Goal: Information Seeking & Learning: Learn about a topic

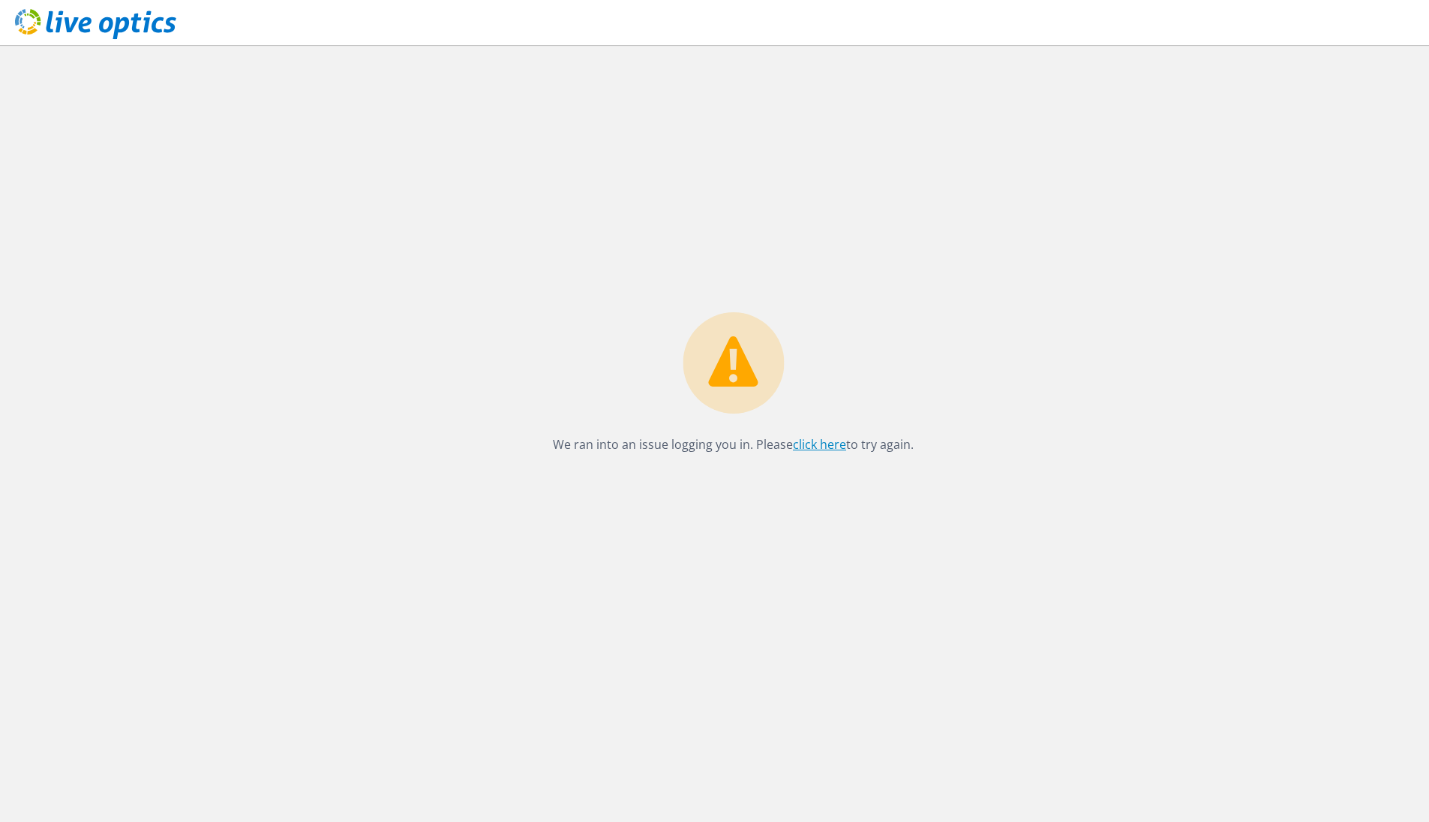
click at [809, 440] on link "click here" at bounding box center [819, 444] width 53 height 17
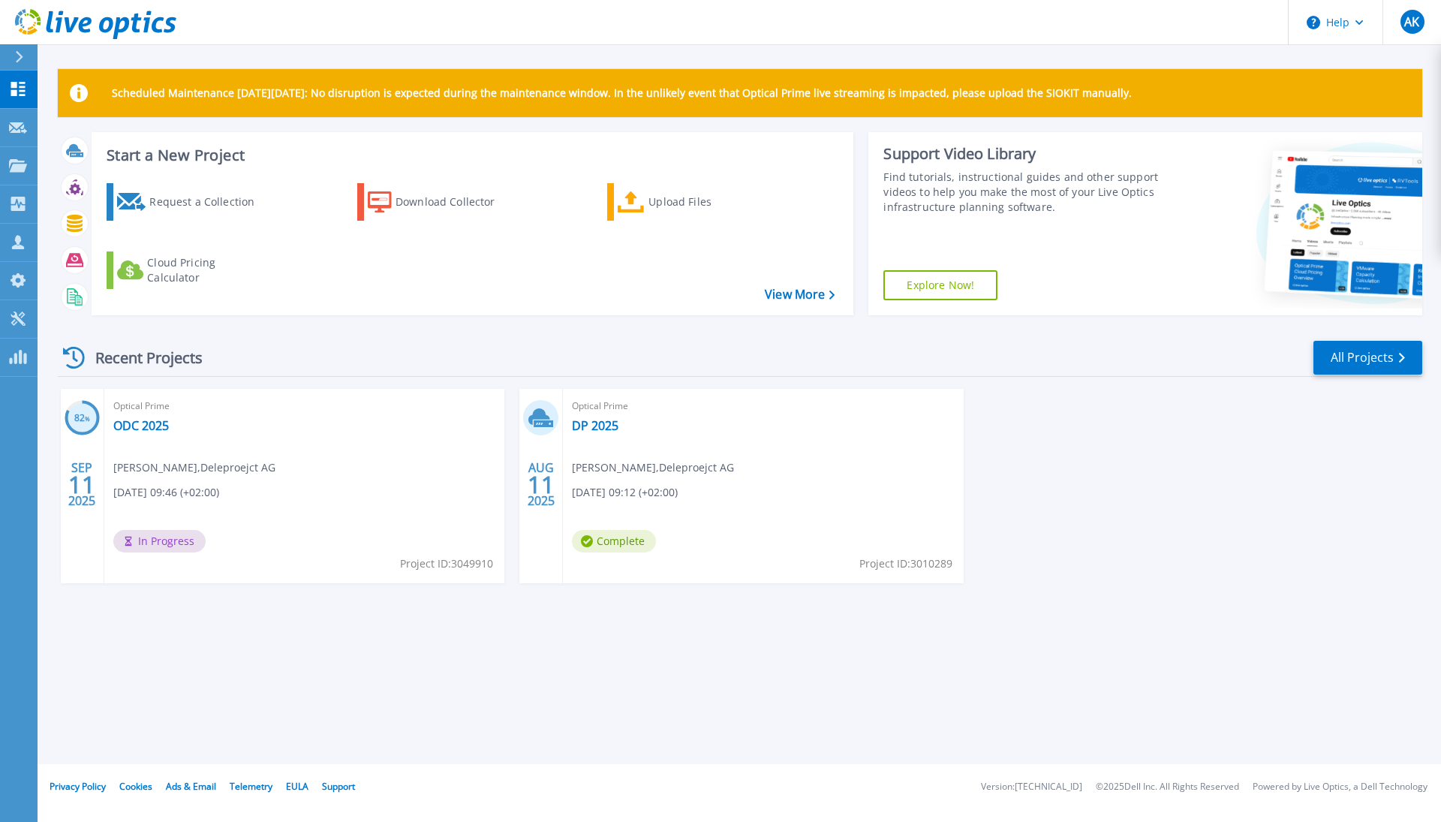
click at [587, 431] on link "DP 2025" at bounding box center [595, 425] width 47 height 15
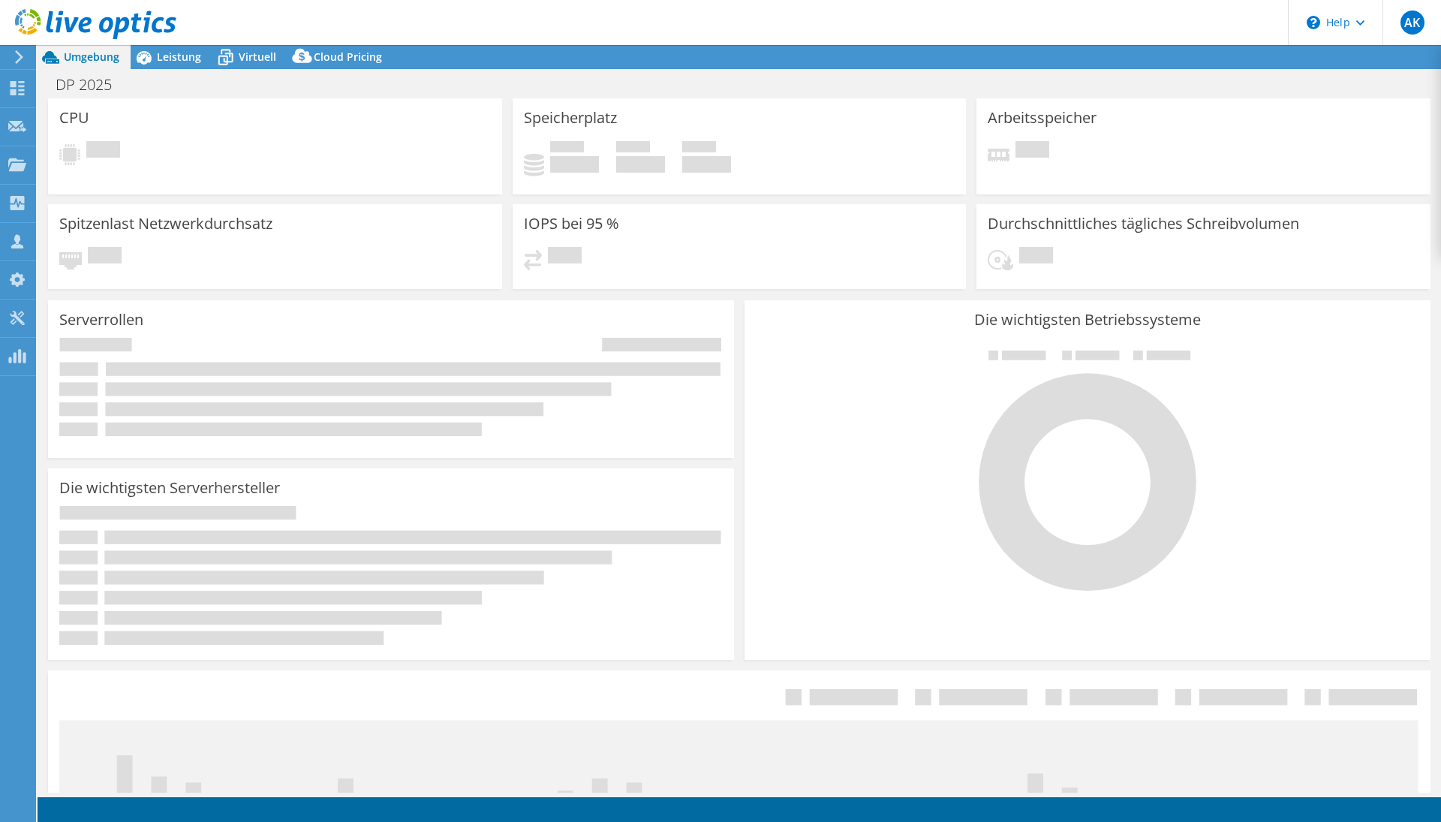
select select "USD"
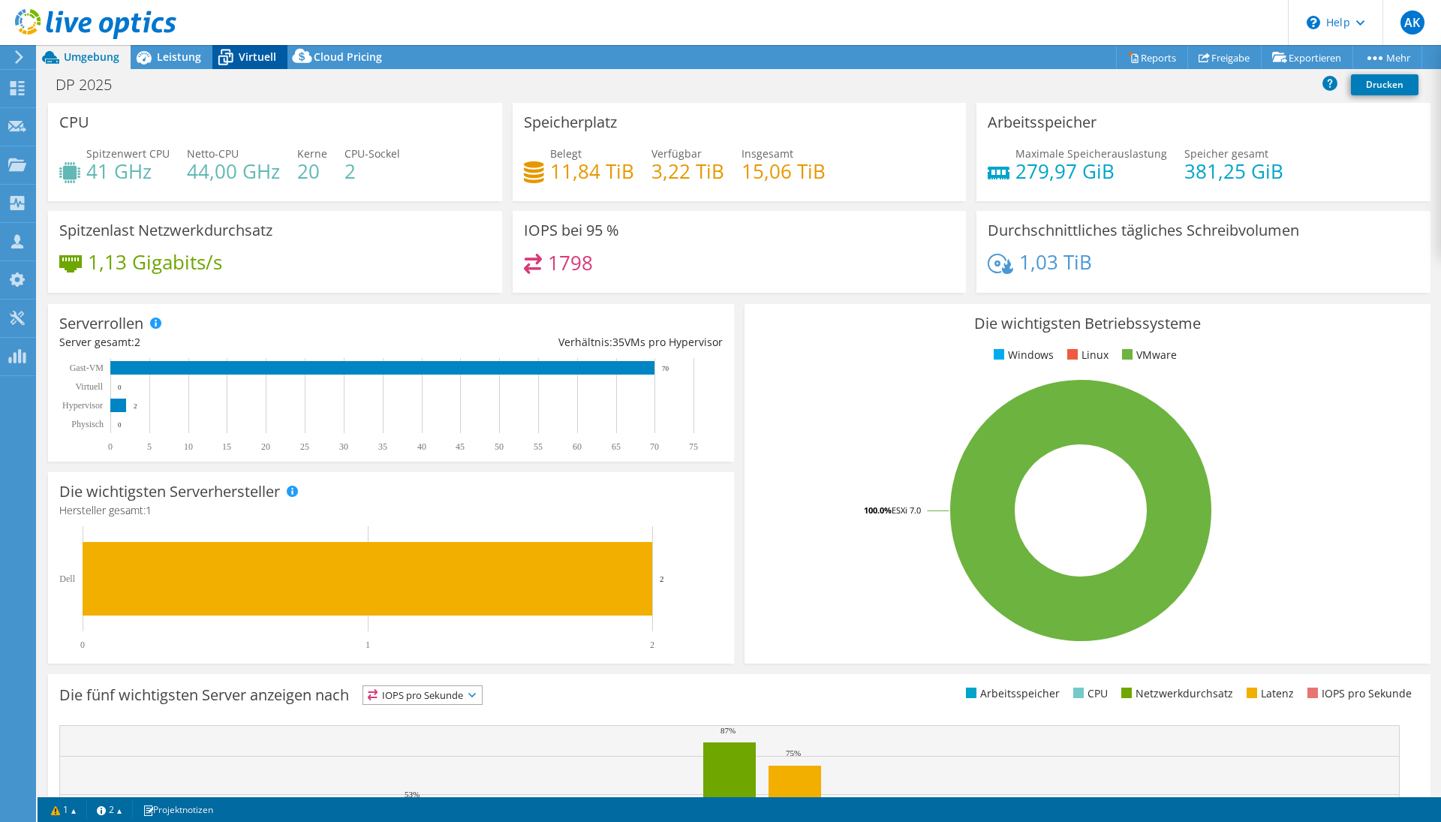
click at [254, 54] on span "Virtuell" at bounding box center [258, 57] width 38 height 14
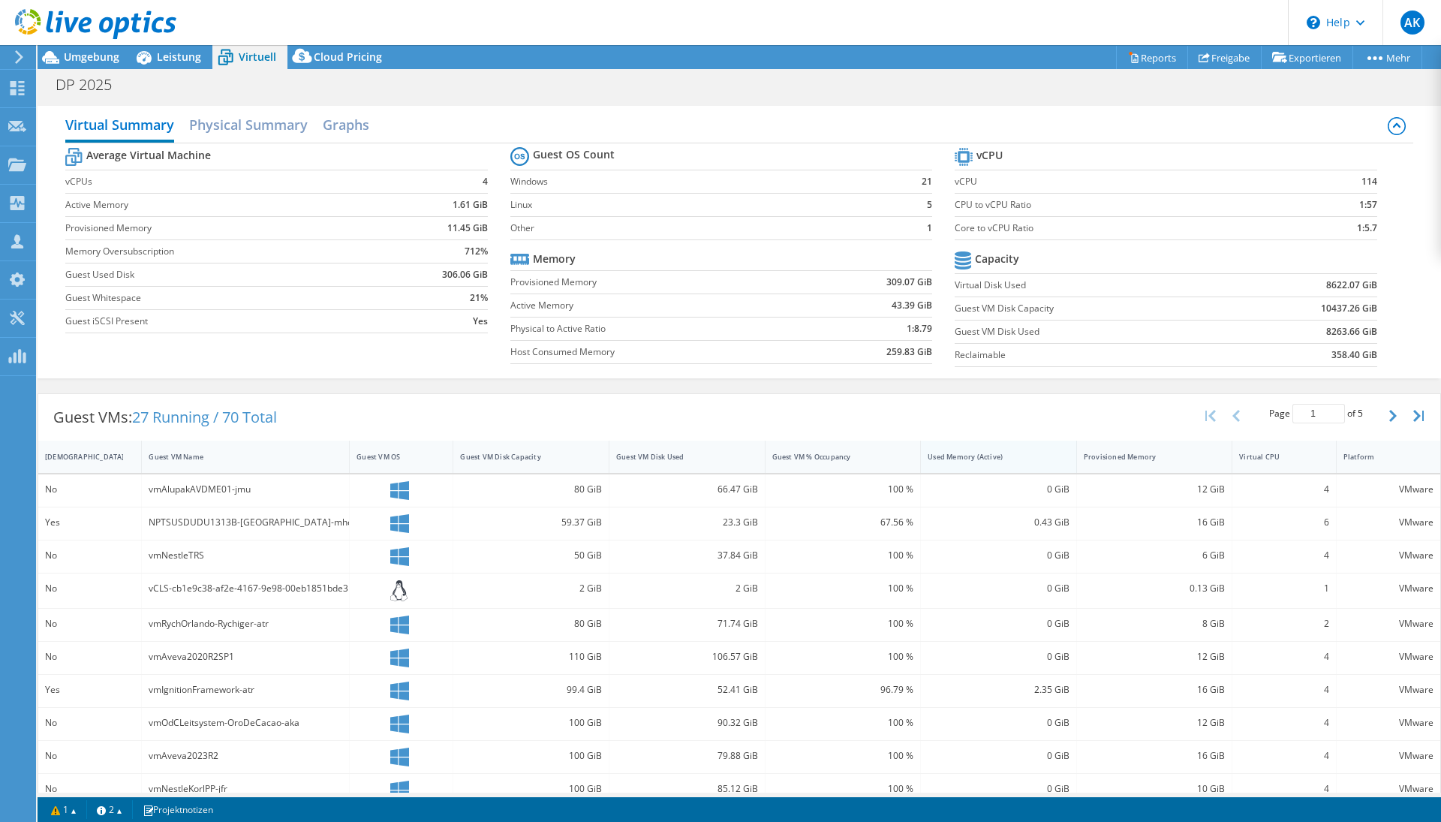
click at [957, 460] on div "Used Memory (Active)" at bounding box center [989, 457] width 124 height 10
click at [955, 458] on div "Used Memory (Active)" at bounding box center [989, 457] width 124 height 10
click at [1124, 455] on div "Provisioned Memory" at bounding box center [1145, 457] width 124 height 10
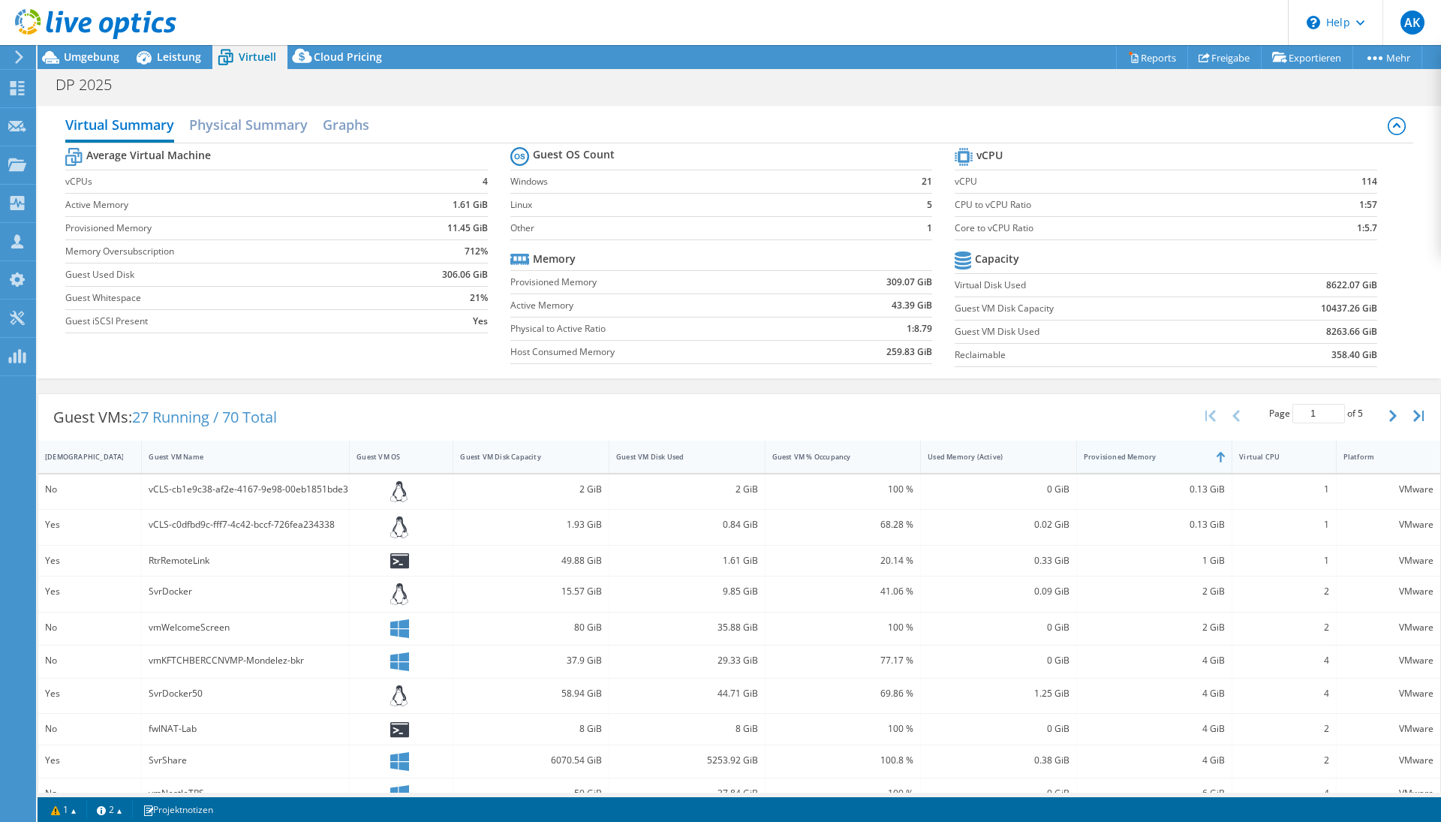
click at [1124, 455] on div "Provisioned Memory" at bounding box center [1145, 457] width 124 height 10
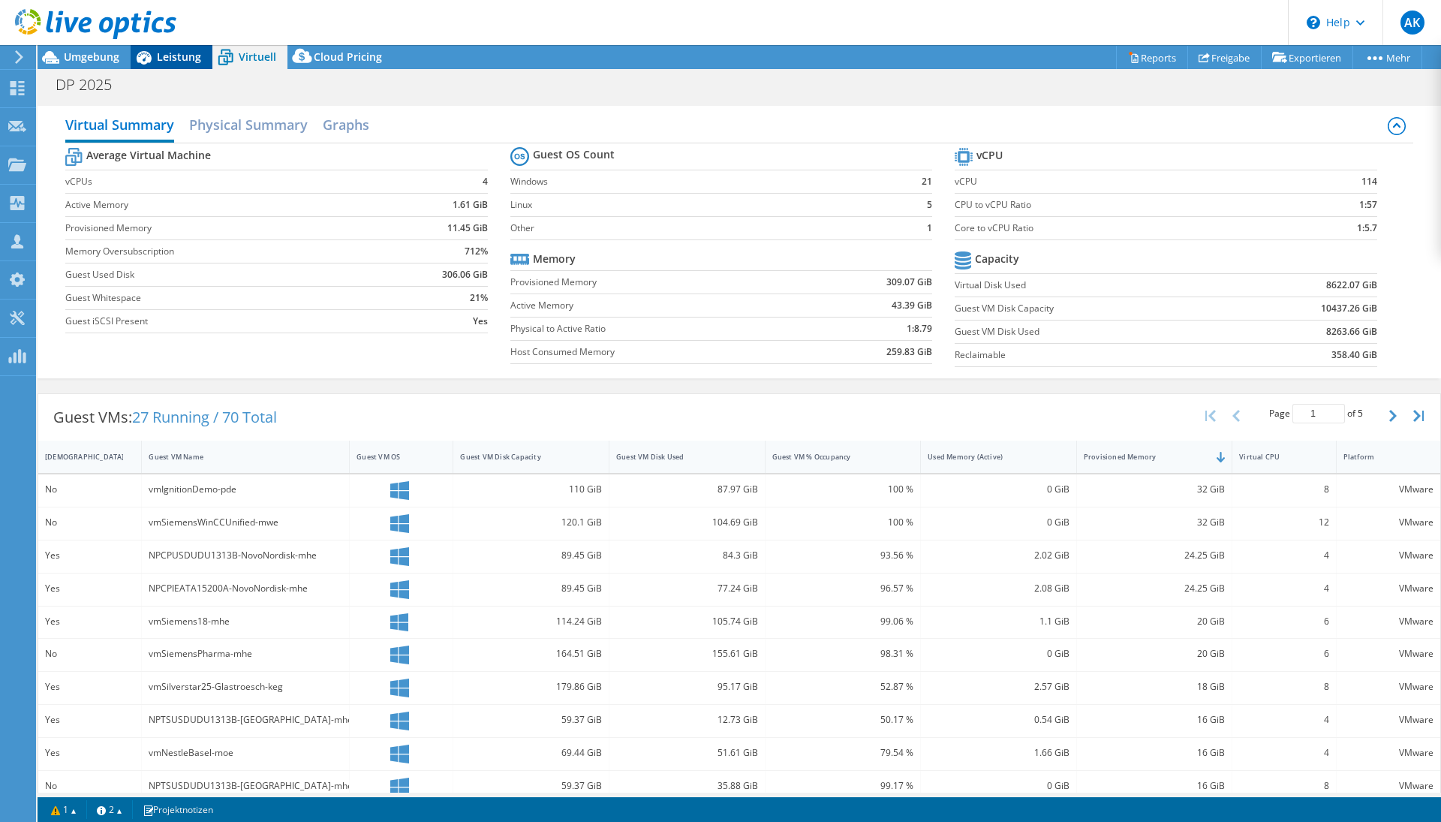
click at [163, 62] on span "Leistung" at bounding box center [179, 57] width 44 height 14
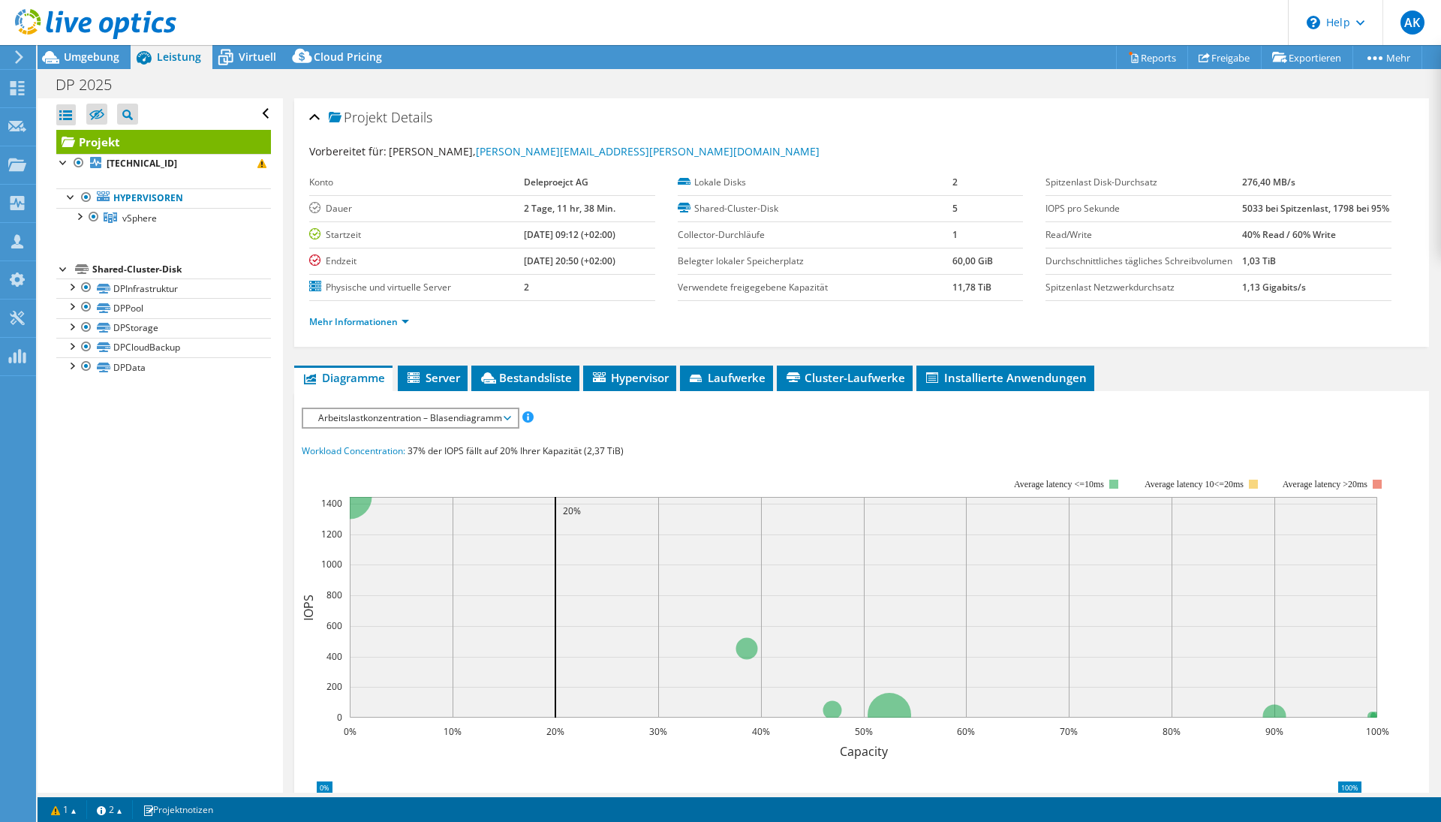
click at [346, 427] on span "Arbeitslastkonzentration – Blasendiagramm" at bounding box center [410, 418] width 199 height 18
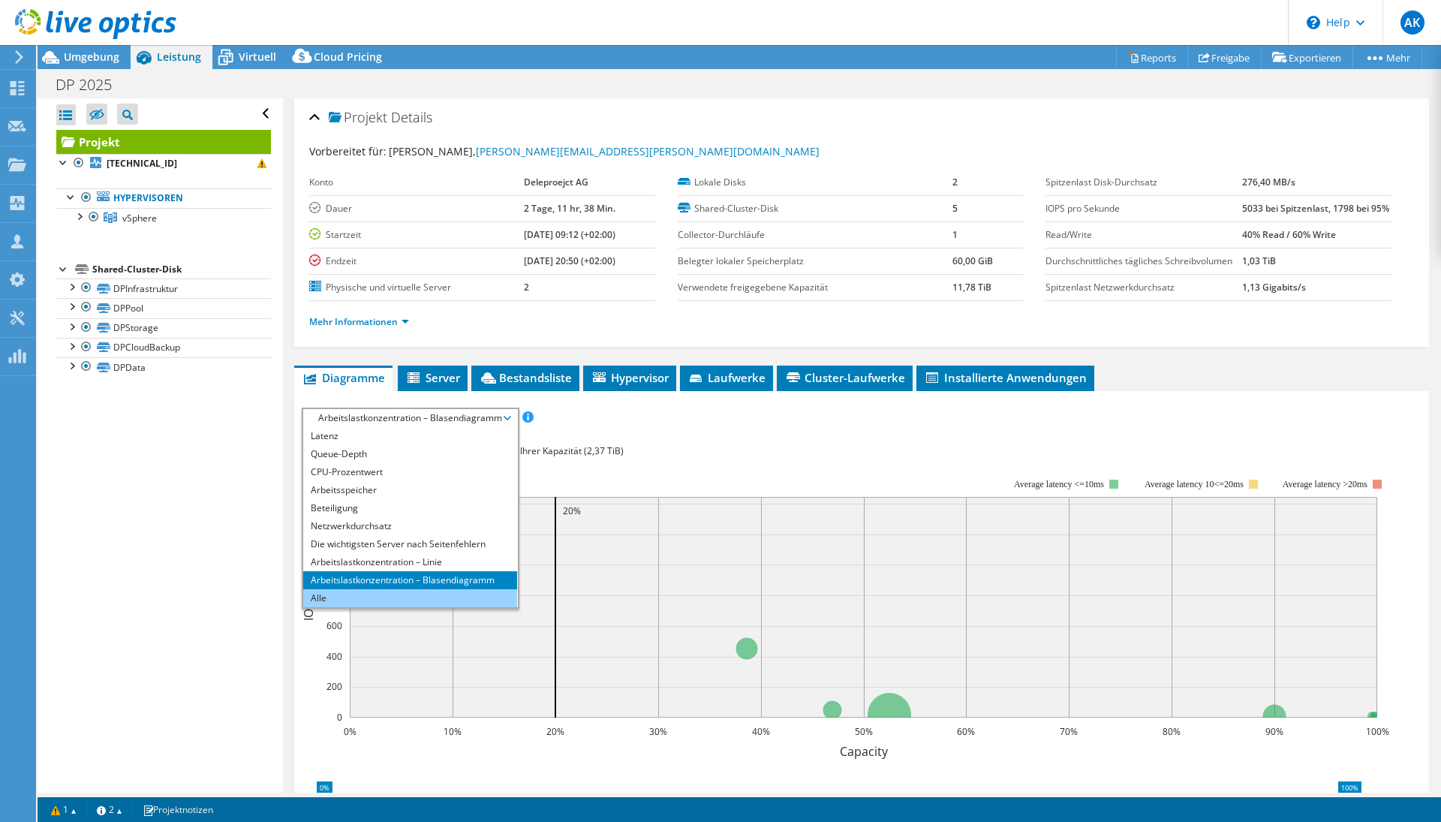
scroll to position [54, 0]
click at [375, 607] on li "Alle" at bounding box center [410, 598] width 214 height 18
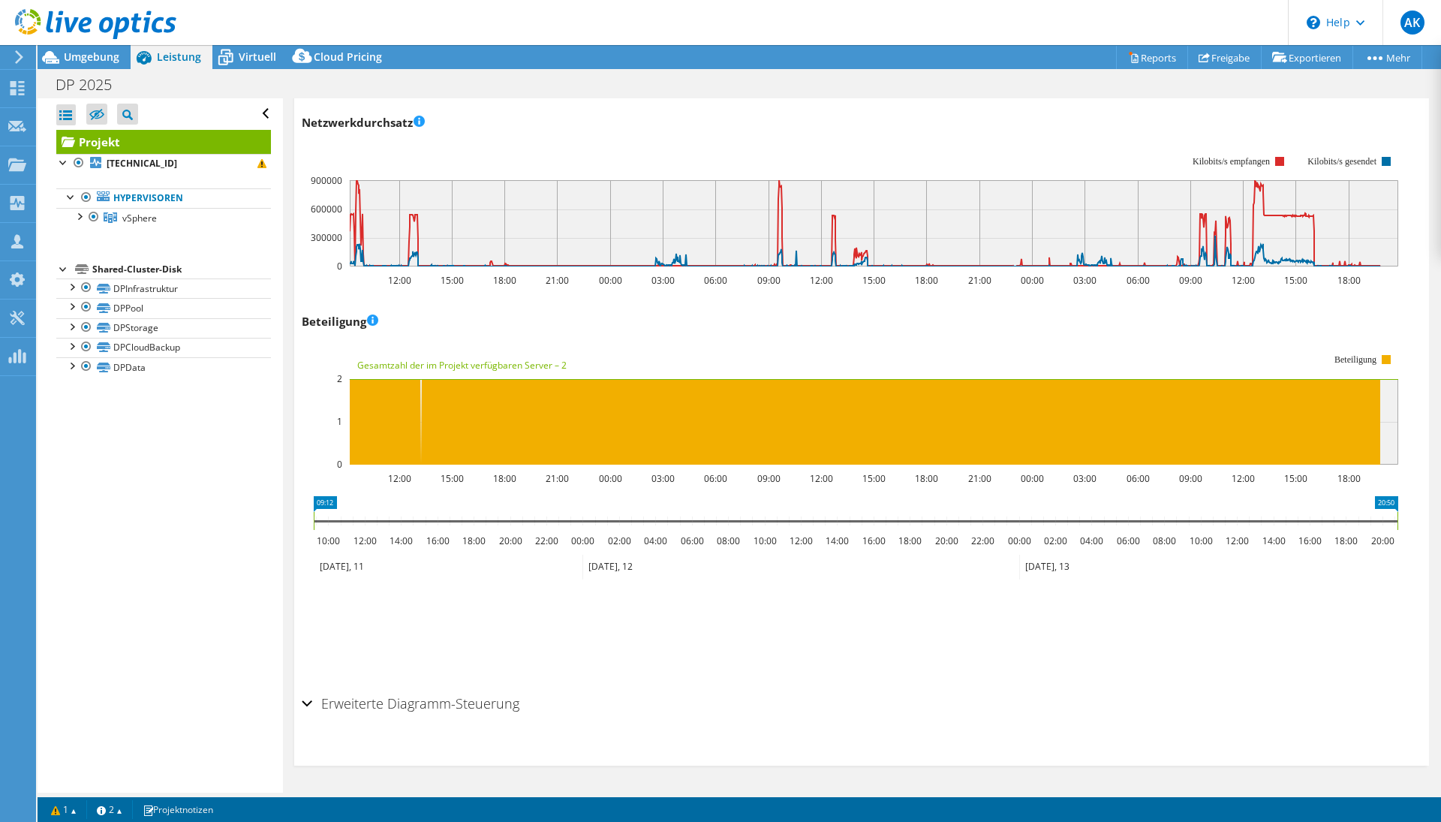
scroll to position [1732, 0]
click at [57, 57] on icon at bounding box center [51, 57] width 26 height 26
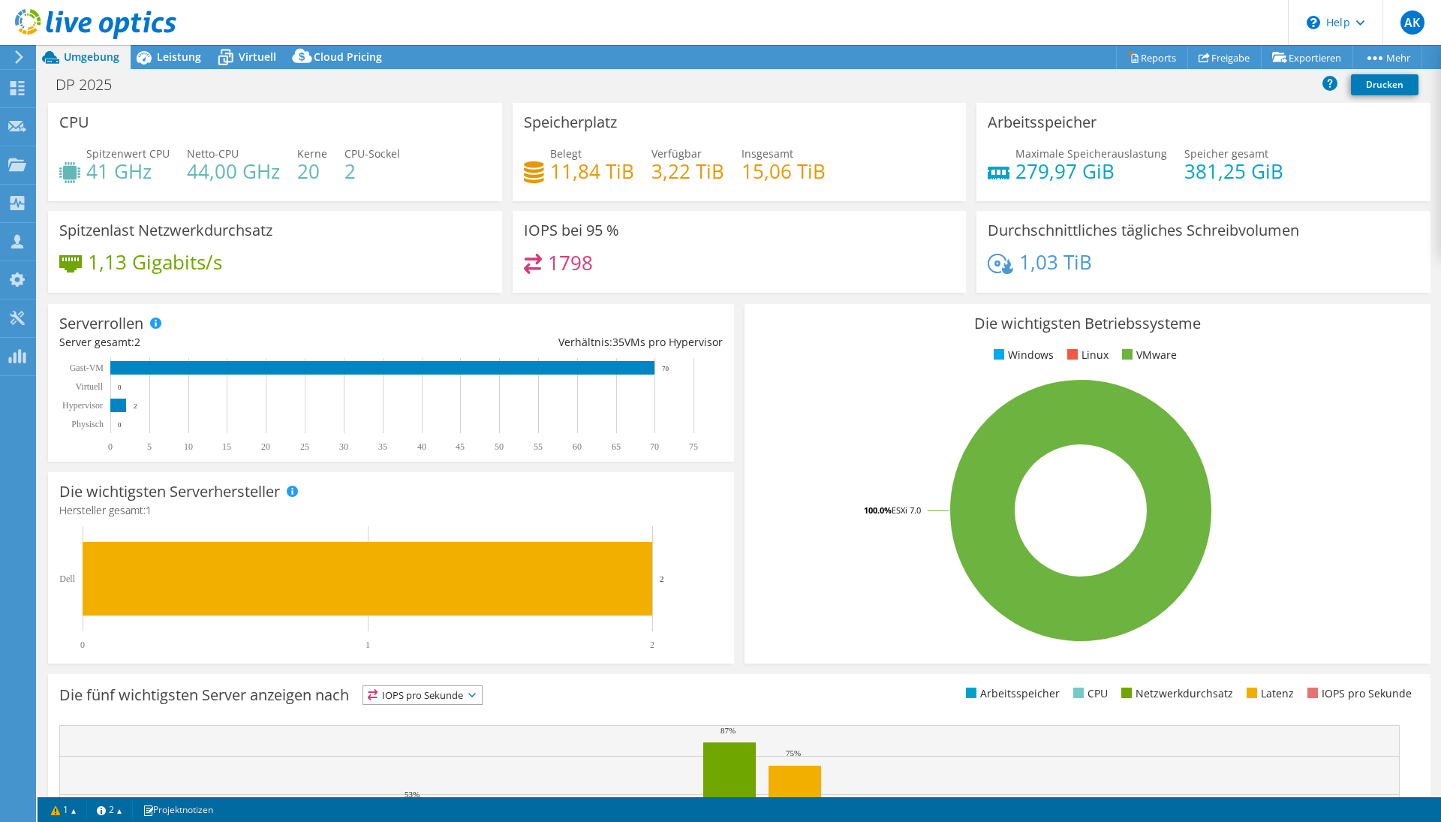
click at [23, 56] on icon at bounding box center [19, 57] width 11 height 14
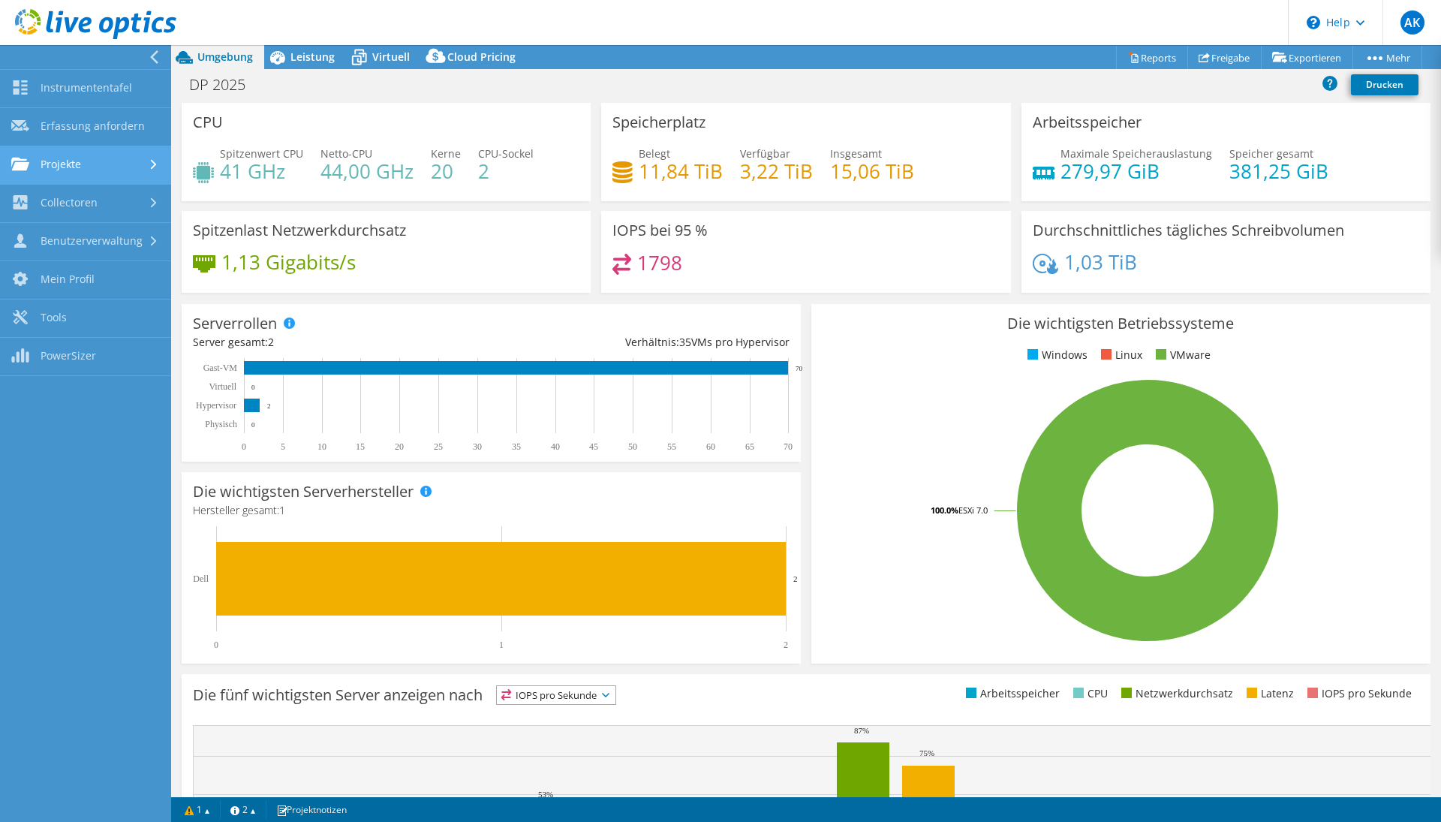
click at [80, 154] on link "Projekte" at bounding box center [85, 165] width 171 height 38
click at [54, 149] on link "Projekte" at bounding box center [85, 165] width 171 height 38
click at [56, 168] on link "Projekte" at bounding box center [85, 165] width 171 height 38
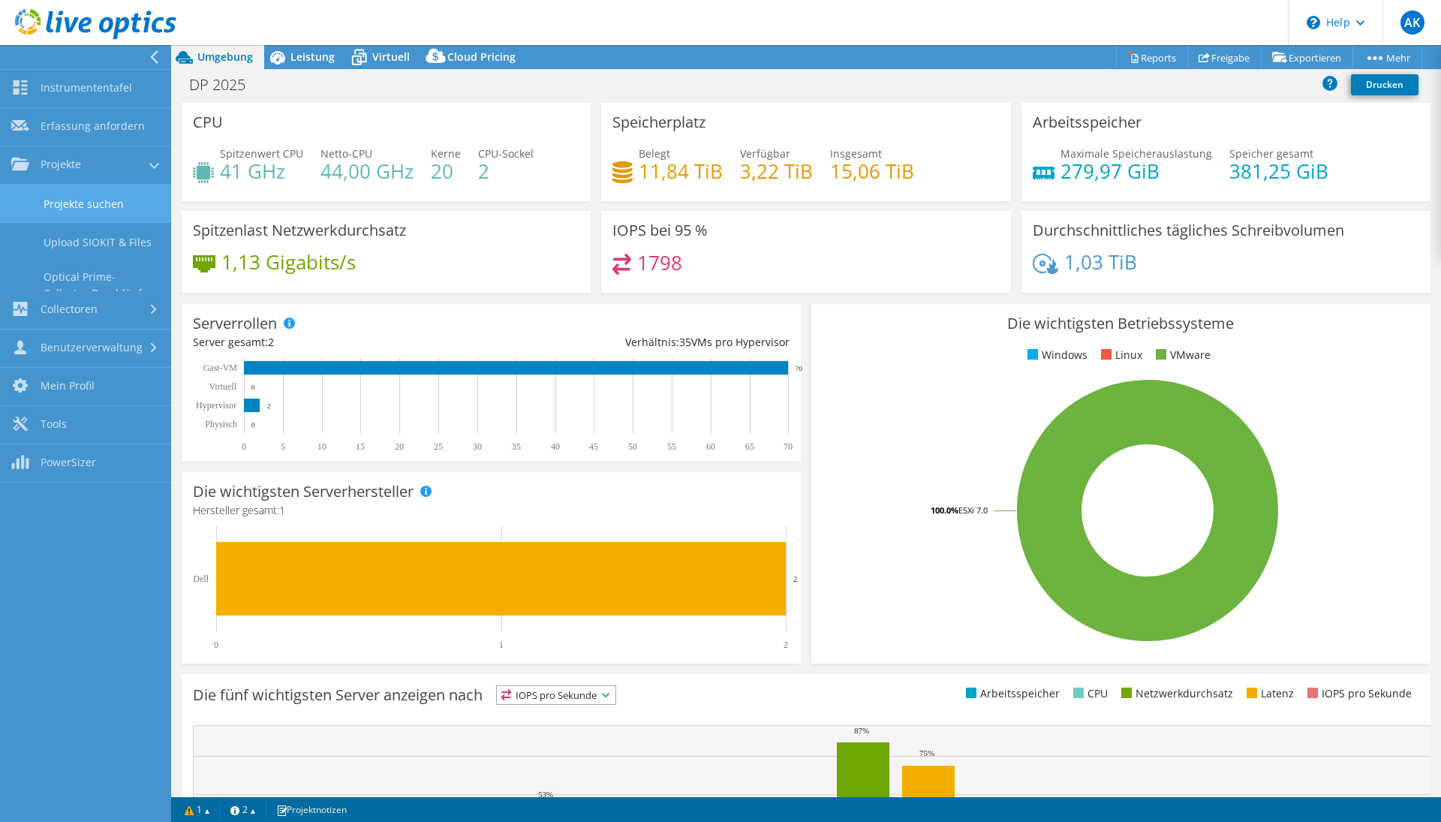
click at [62, 200] on link "Projekte suchen" at bounding box center [85, 204] width 171 height 38
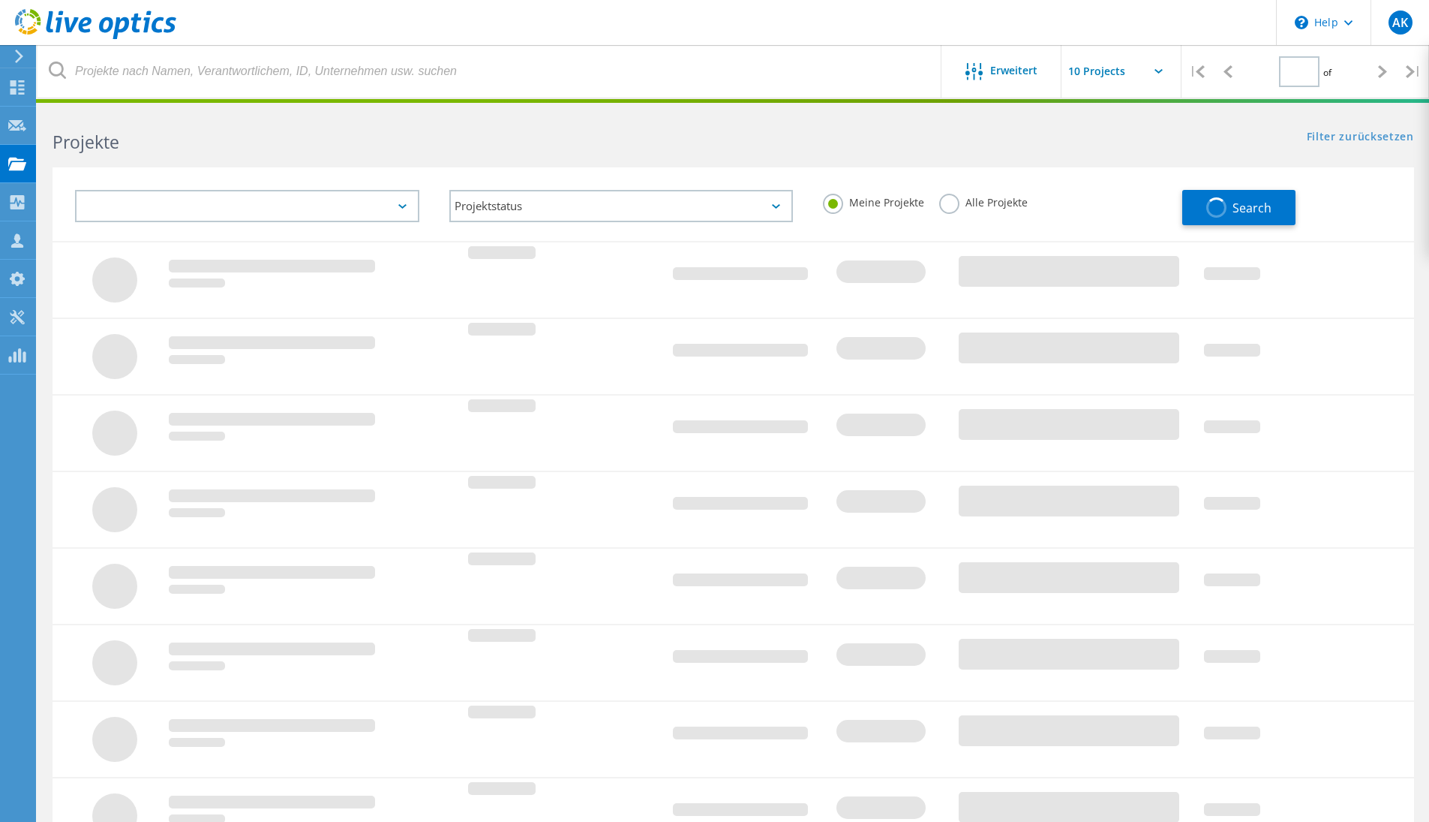
type input "1"
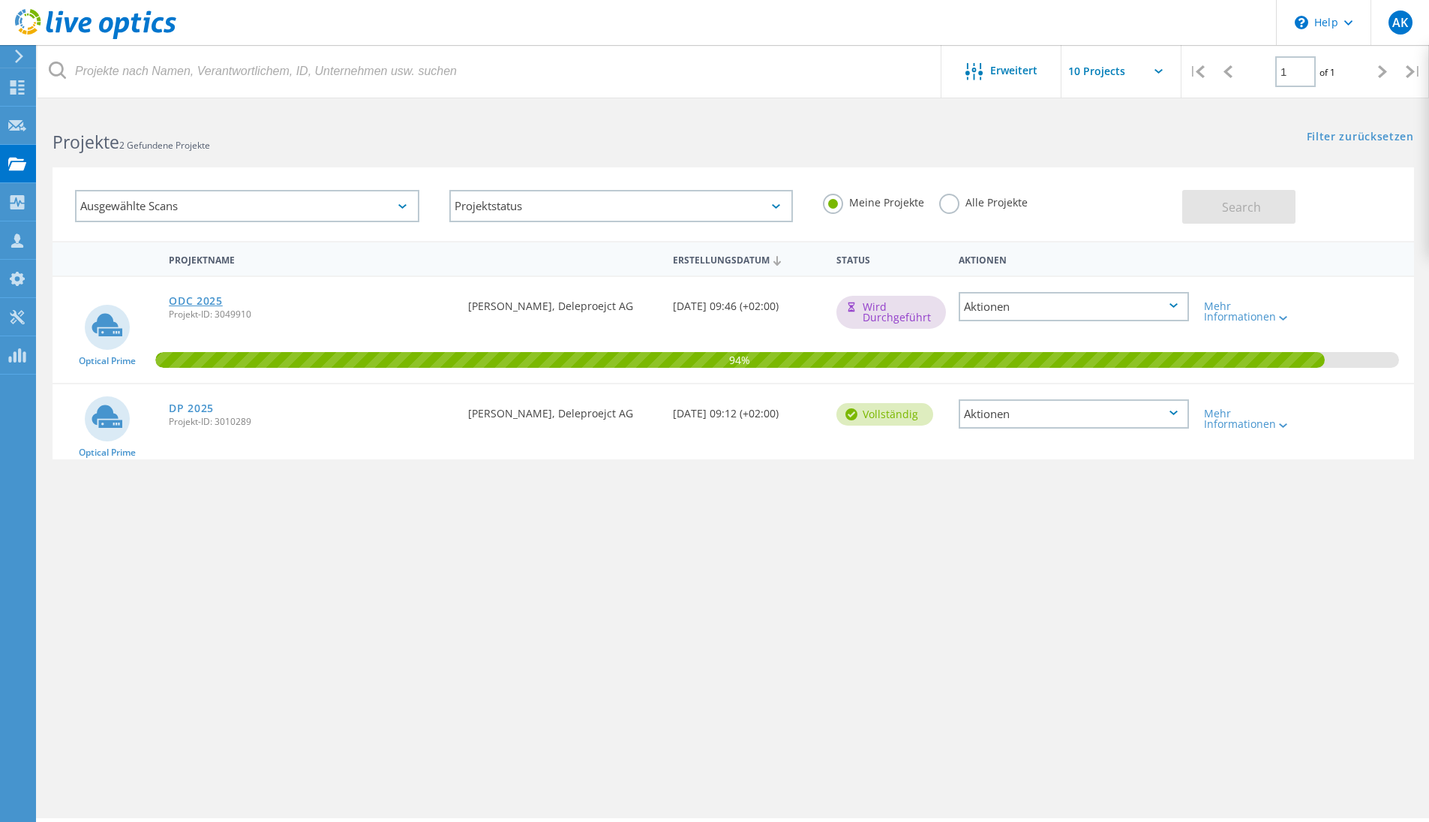
click at [196, 300] on link "ODC 2025" at bounding box center [196, 301] width 54 height 11
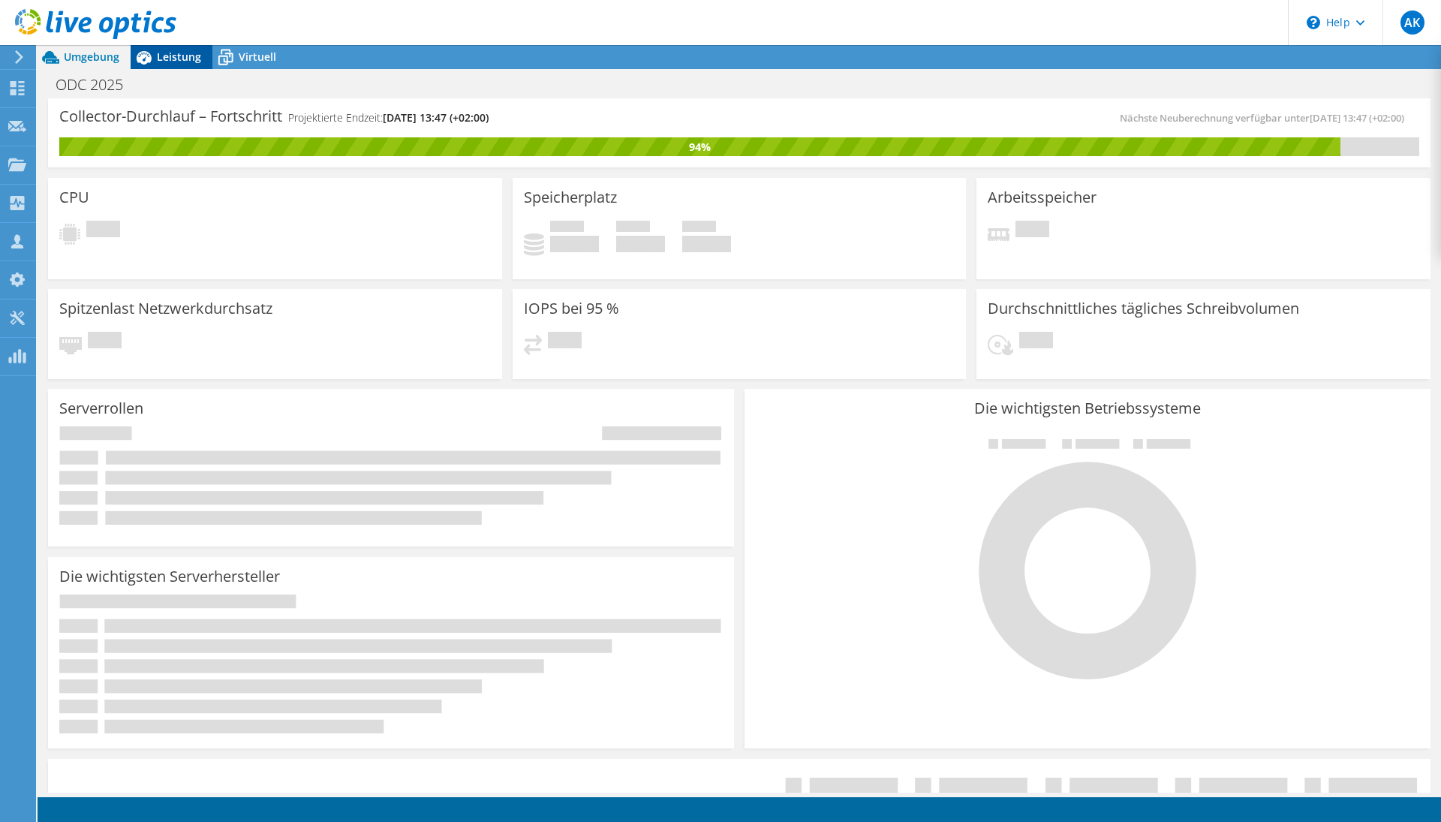
click at [183, 59] on span "Leistung" at bounding box center [179, 57] width 44 height 14
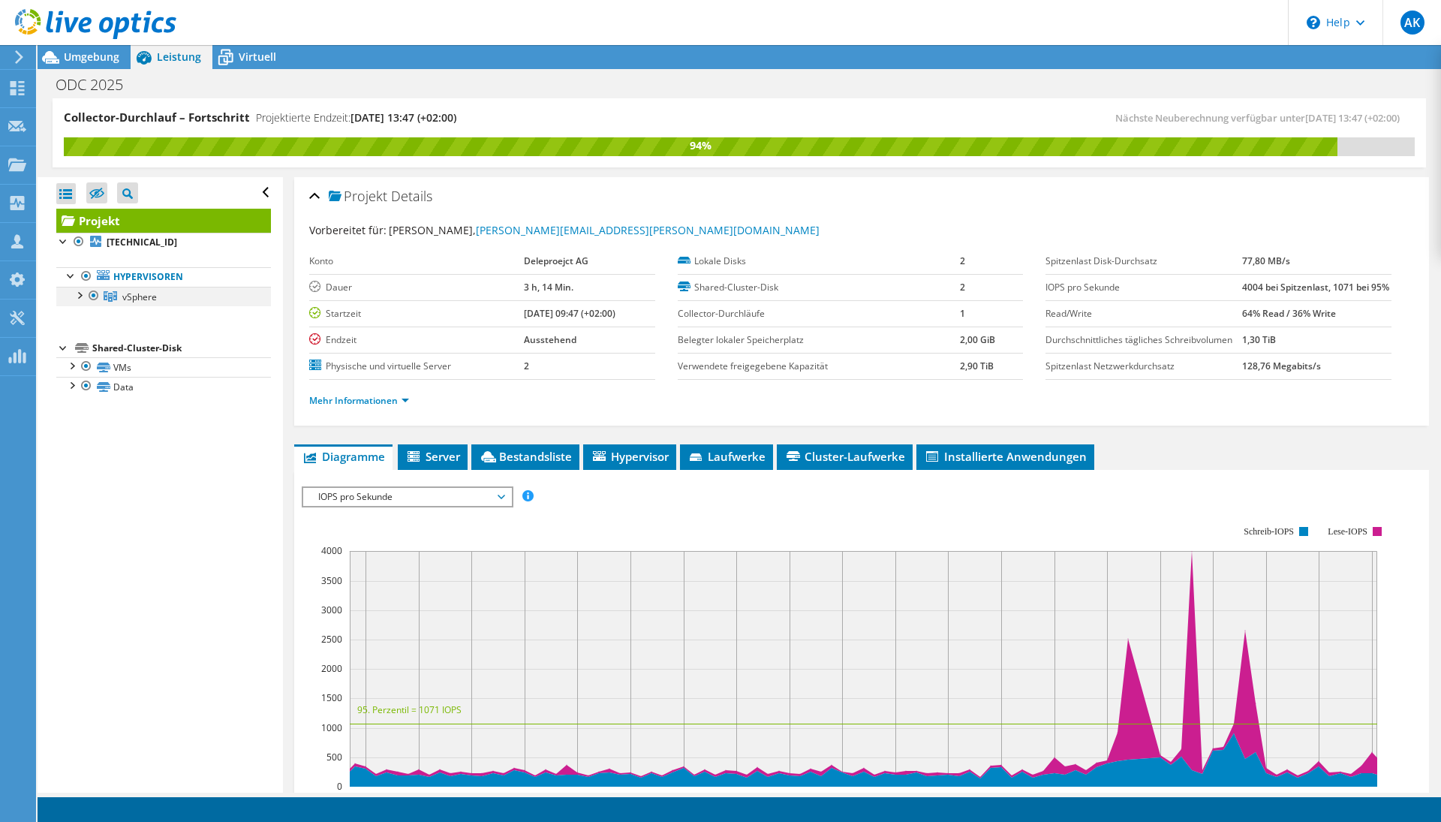
click at [74, 296] on div at bounding box center [78, 294] width 15 height 15
click at [86, 322] on link "[TECHNICAL_ID]" at bounding box center [163, 316] width 215 height 20
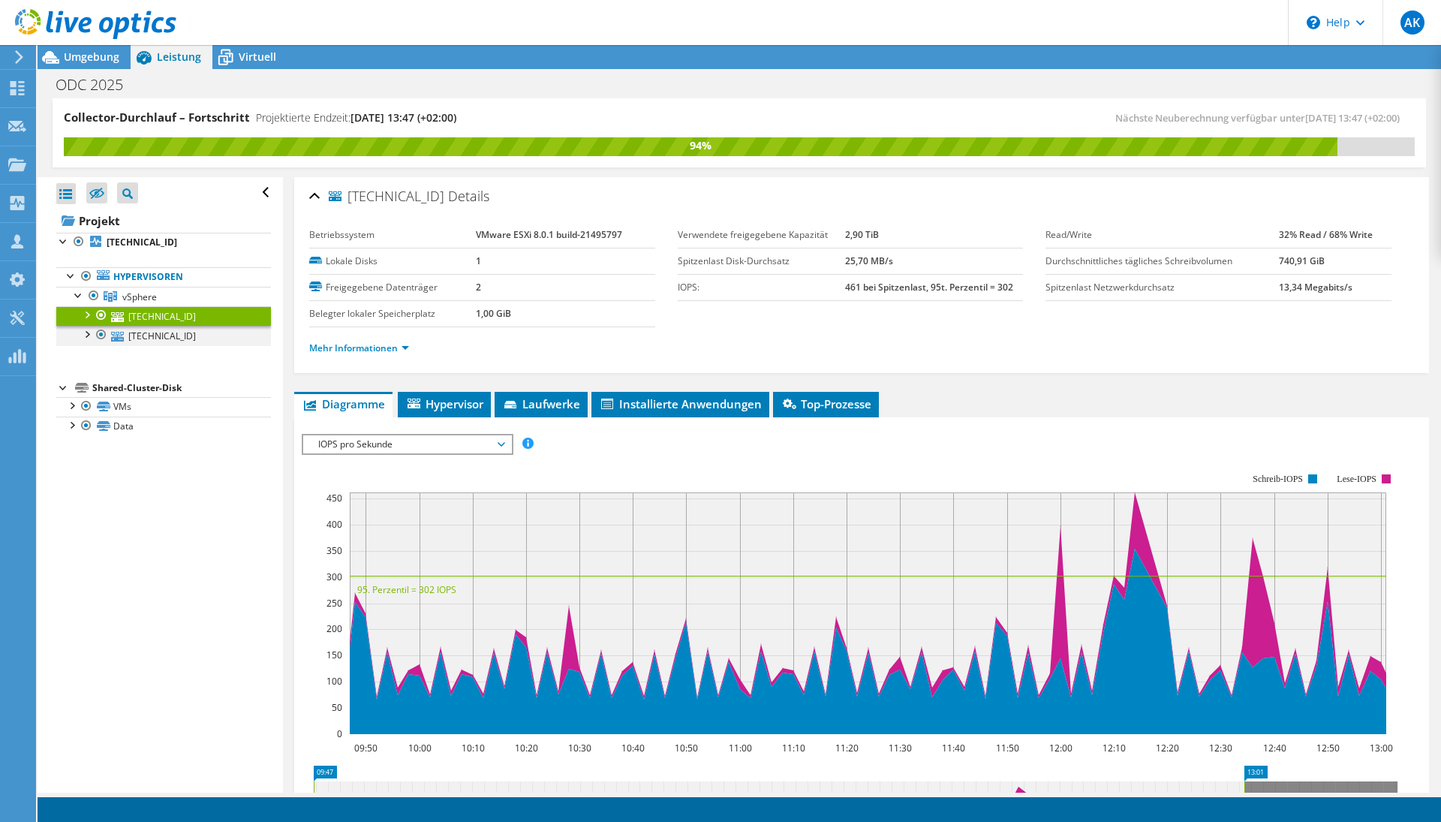
click at [91, 336] on div at bounding box center [86, 333] width 15 height 15
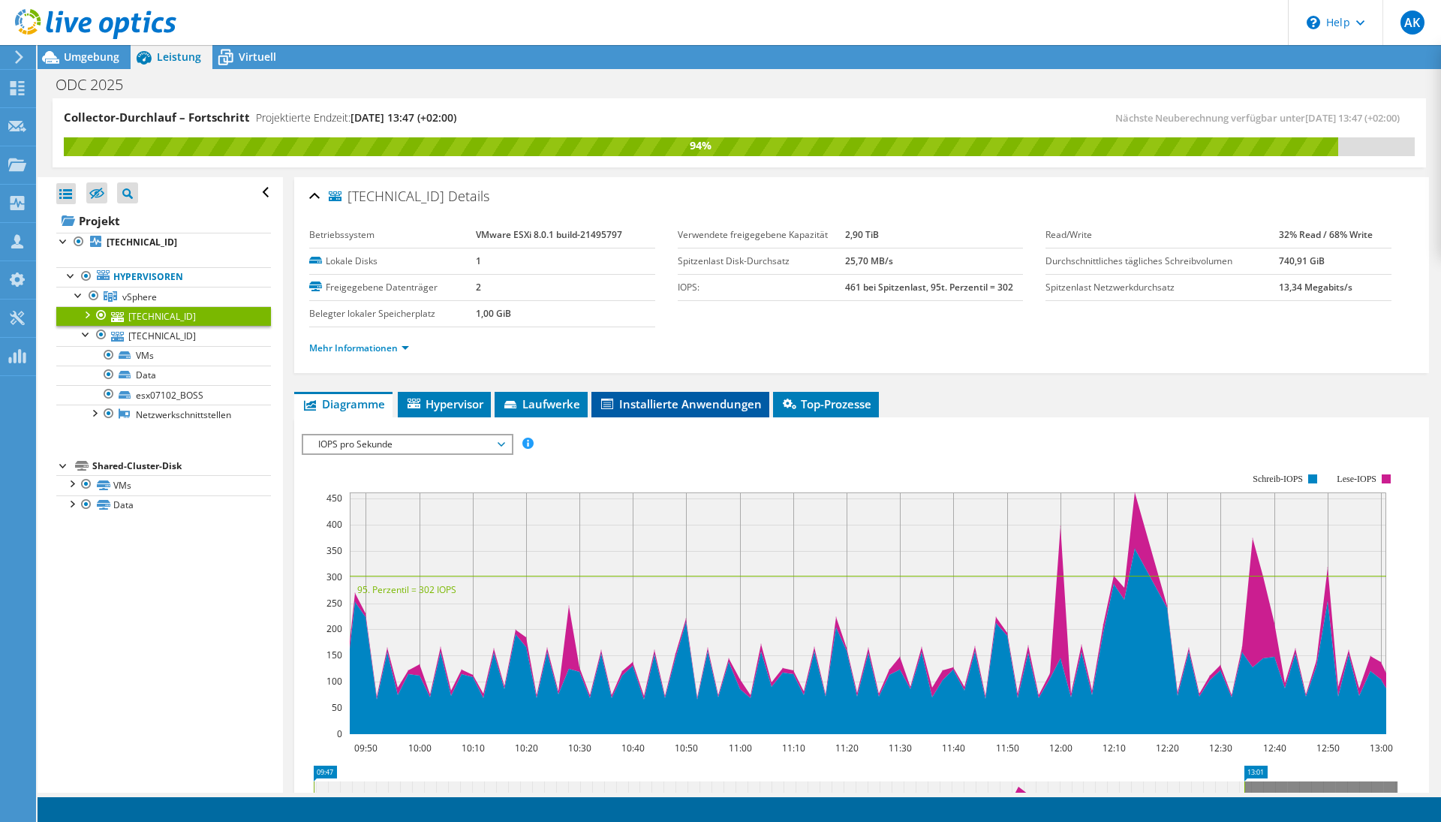
click at [657, 402] on span "Installierte Anwendungen" at bounding box center [680, 403] width 163 height 15
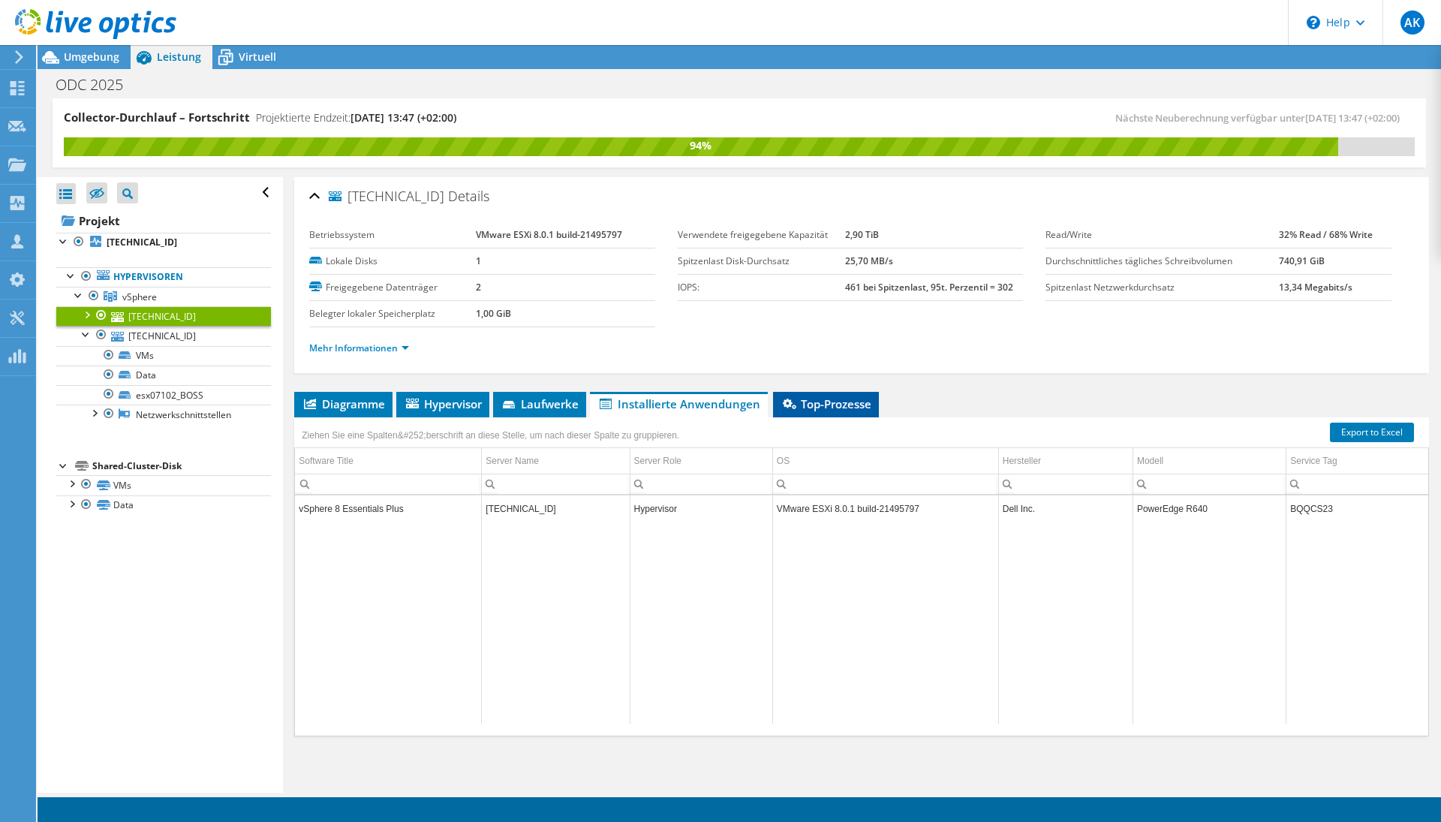
click at [857, 407] on span "Top-Prozesse" at bounding box center [825, 403] width 91 height 15
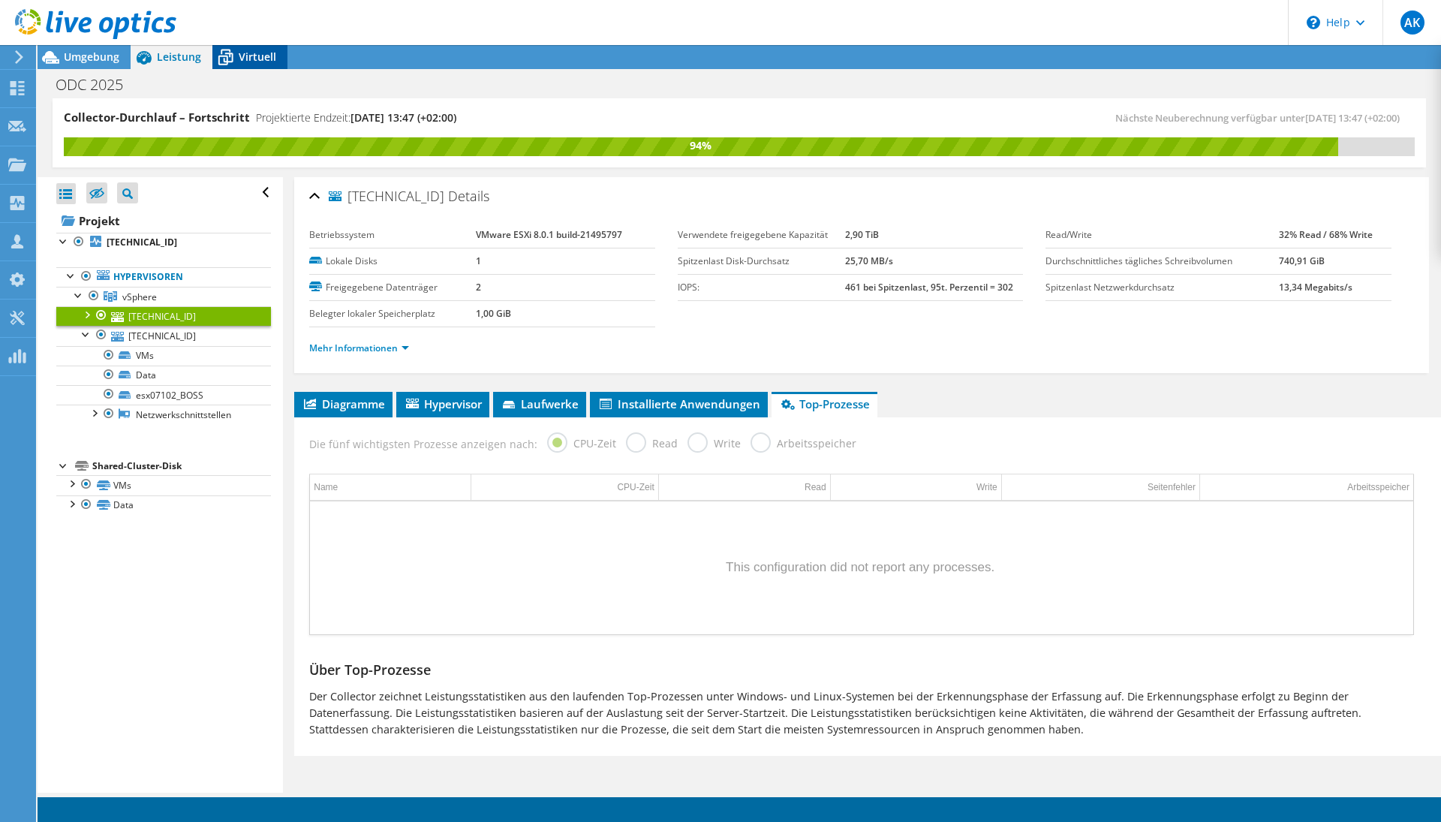
click at [256, 51] on span "Virtuell" at bounding box center [258, 57] width 38 height 14
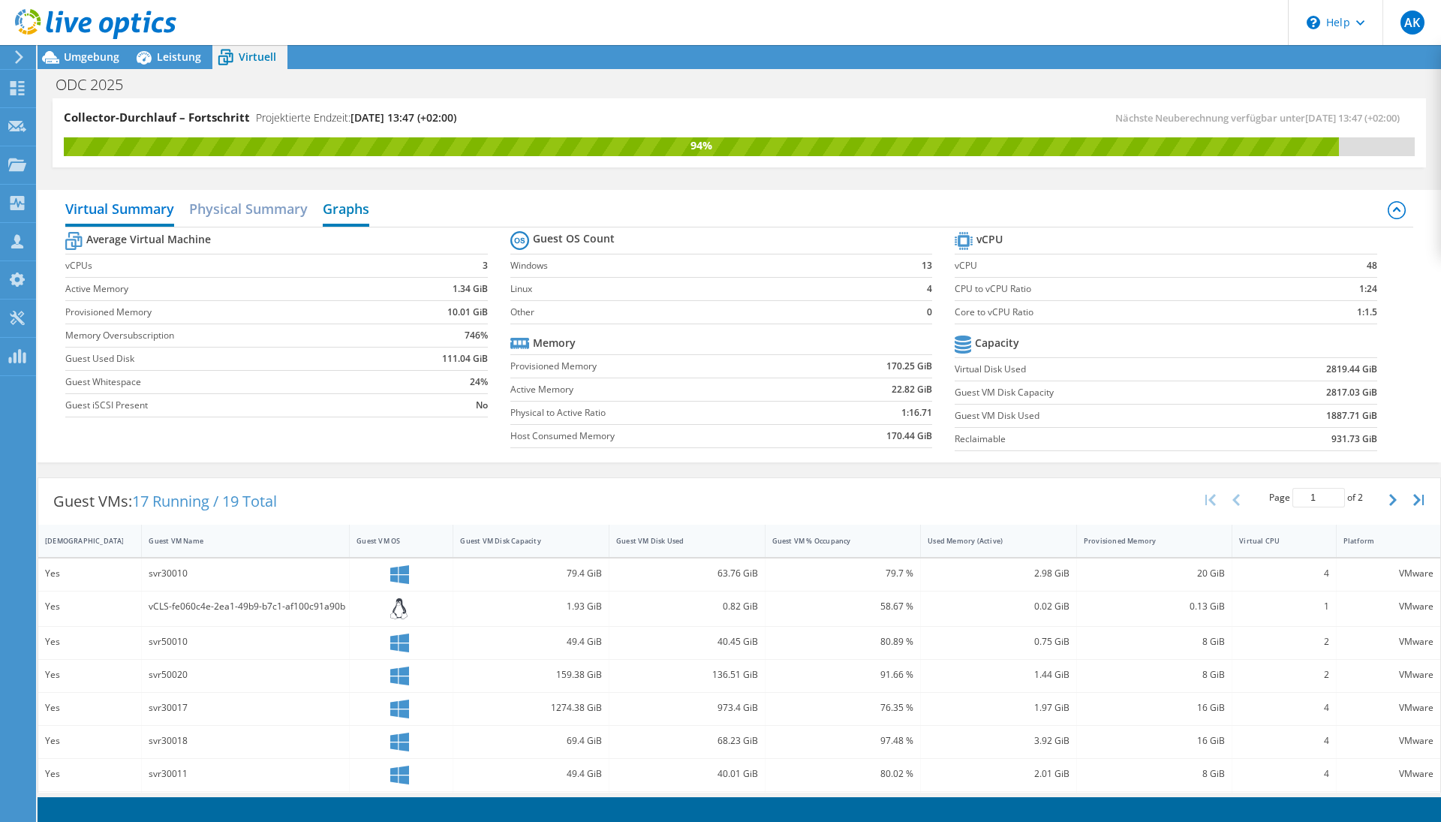
click at [343, 213] on h2 "Graphs" at bounding box center [346, 210] width 47 height 33
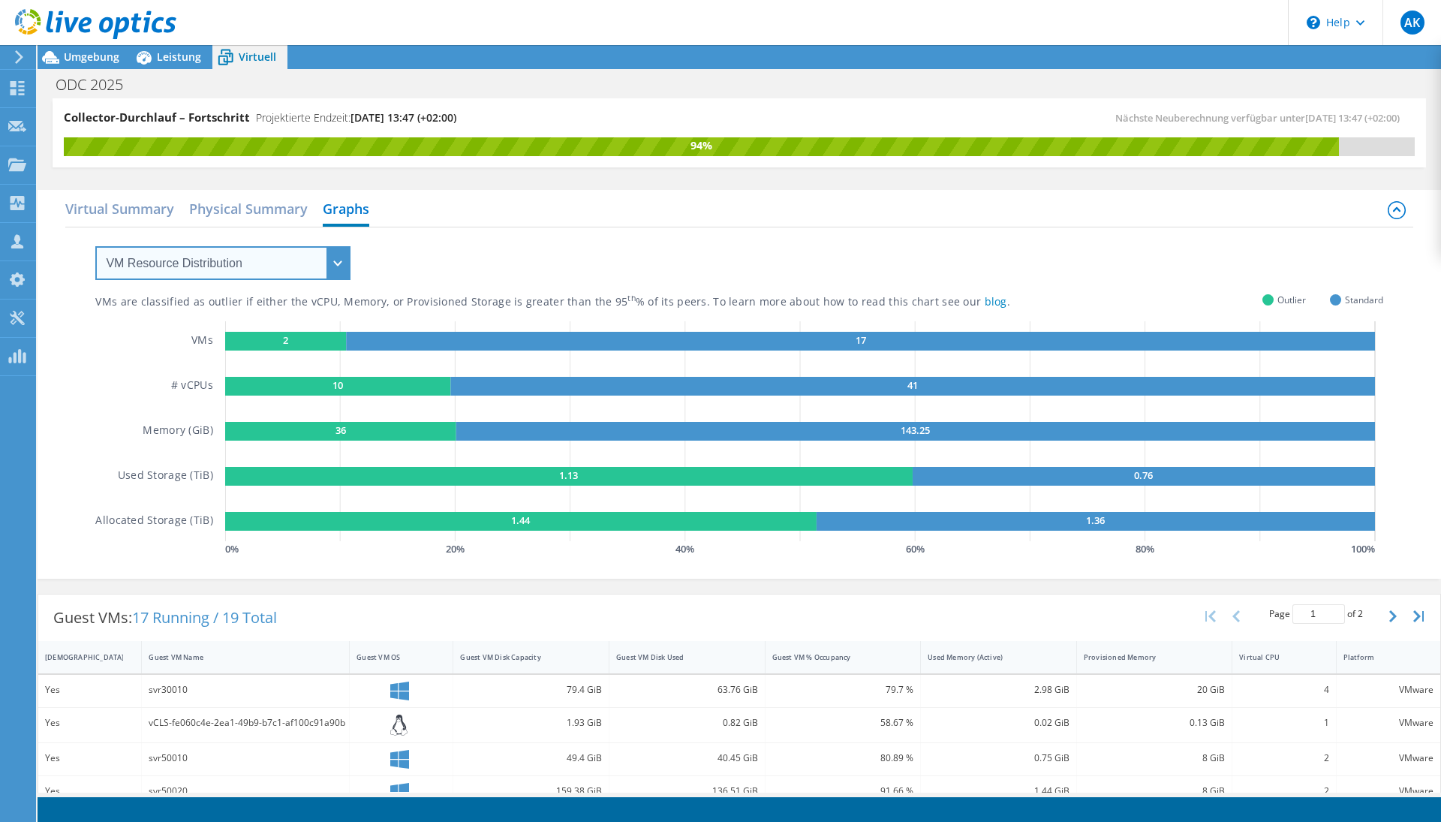
select select "Over Provisioning"
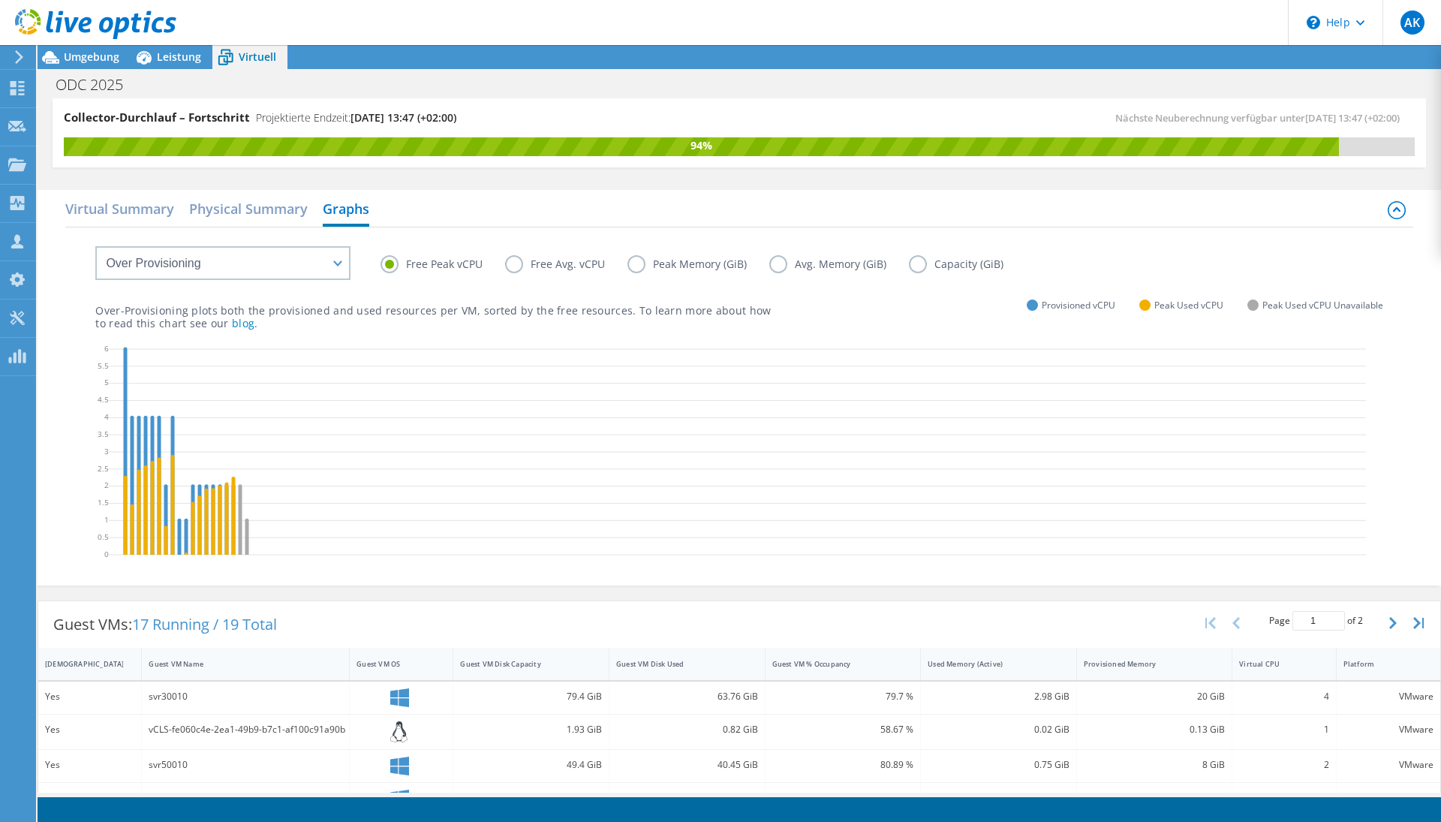
click at [944, 264] on label "Capacity (GiB)" at bounding box center [967, 264] width 117 height 18
click at [0, 0] on input "Capacity (GiB)" at bounding box center [0, 0] width 0 height 0
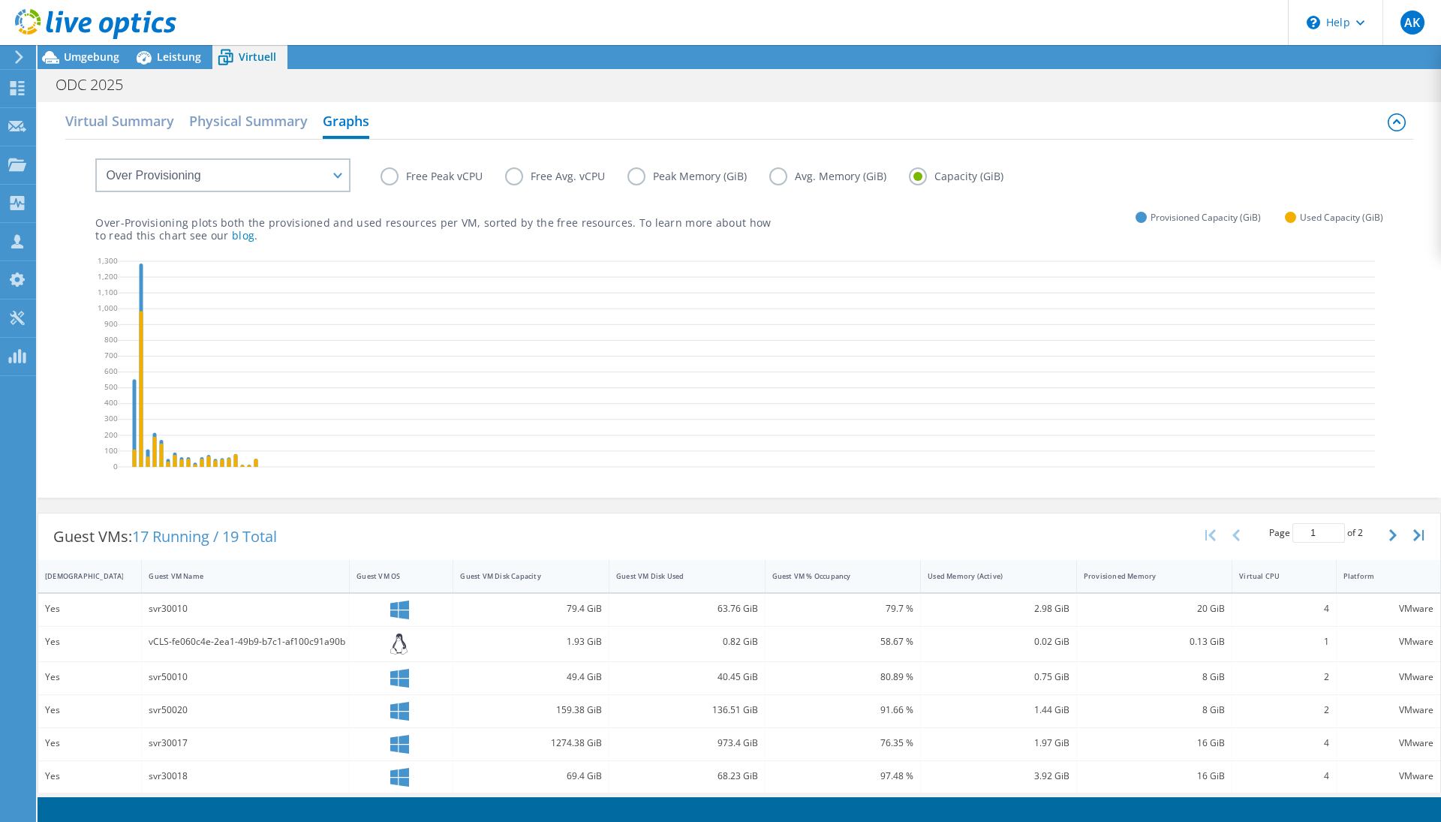
scroll to position [125, 0]
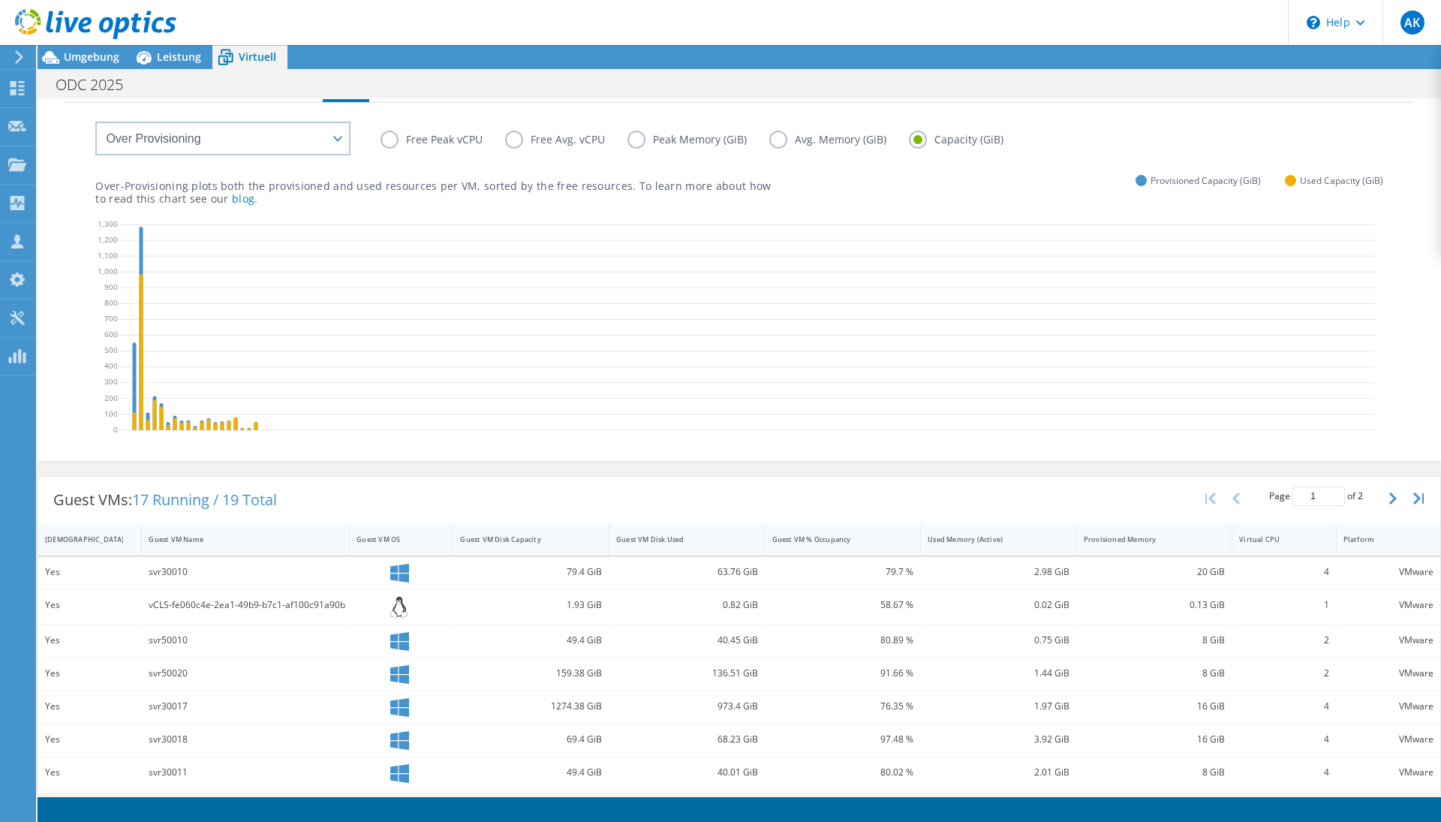
click at [663, 128] on div "Free Peak vCPU Free Avg. vCPU Peak Memory (GiB) Avg. Memory (GiB) Capacity (GiB)" at bounding box center [738, 128] width 1287 height 51
click at [657, 142] on label "Peak Memory (GiB)" at bounding box center [698, 140] width 142 height 18
click at [0, 0] on input "Peak Memory (GiB)" at bounding box center [0, 0] width 0 height 0
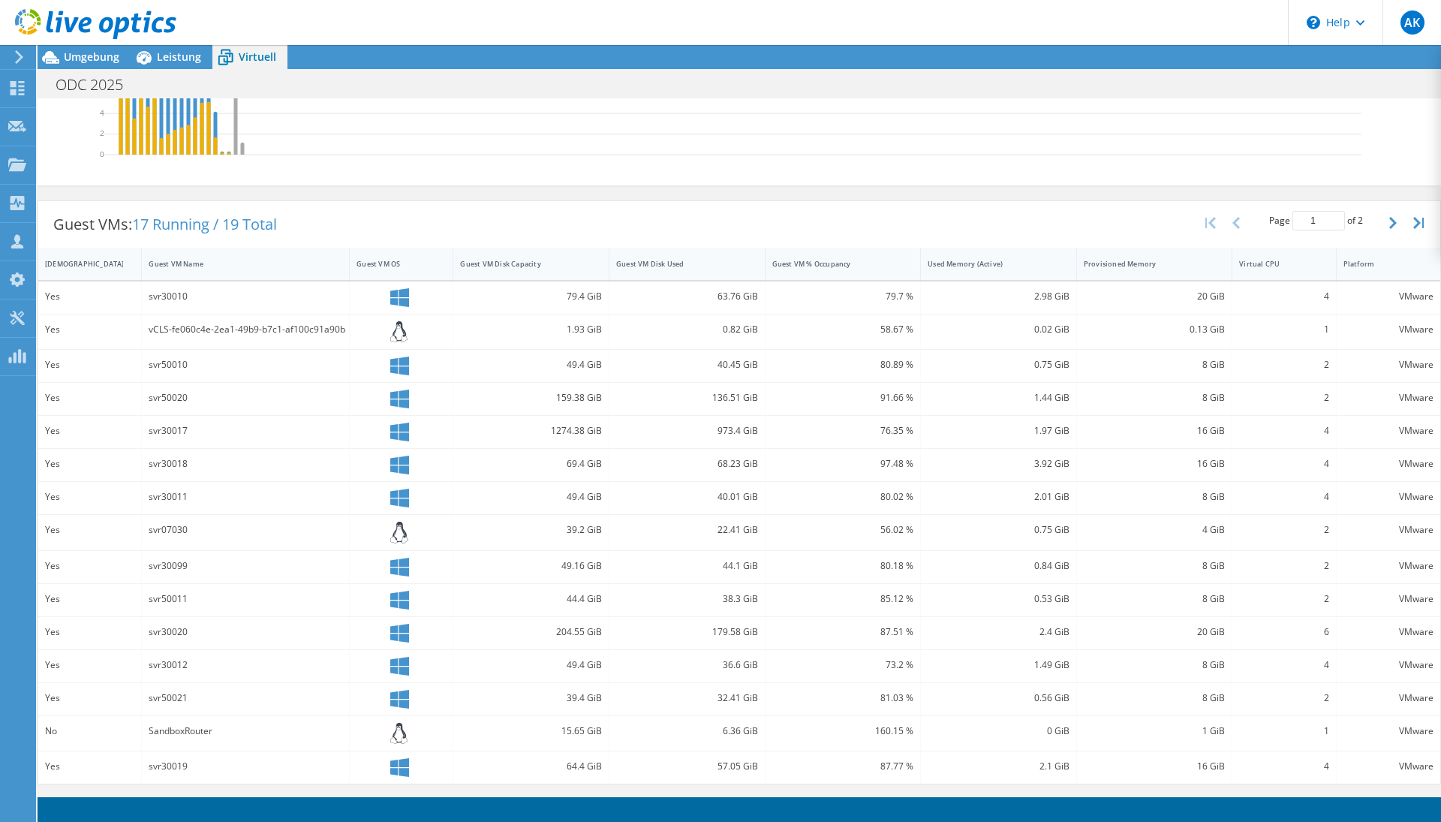
scroll to position [400, 0]
click at [1389, 222] on icon "button" at bounding box center [1393, 223] width 8 height 12
type input "2"
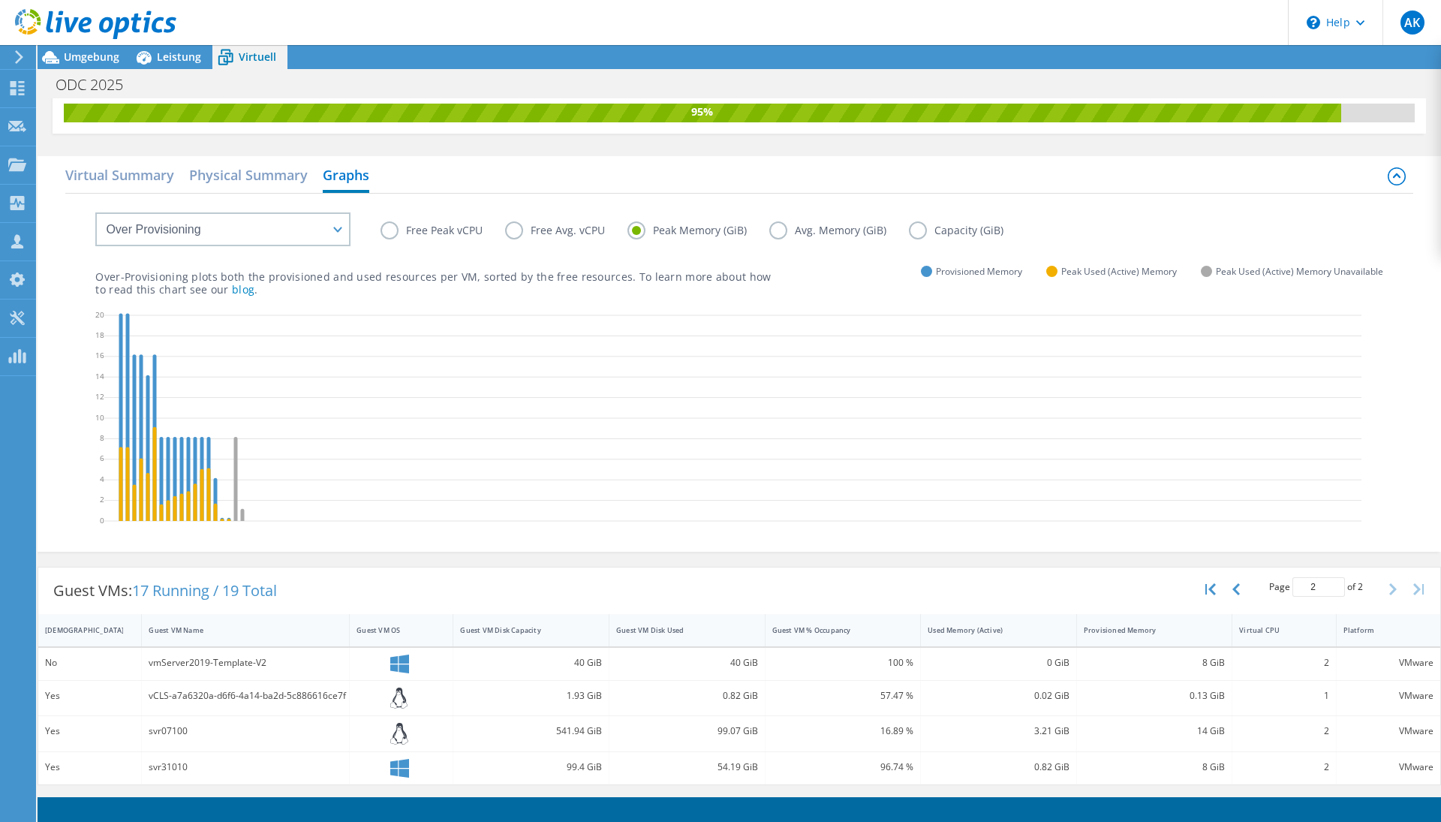
scroll to position [34, 0]
click at [191, 666] on div "vmServer2019-Template-V2" at bounding box center [246, 662] width 194 height 17
click at [152, 173] on h2 "Virtual Summary" at bounding box center [119, 176] width 109 height 33
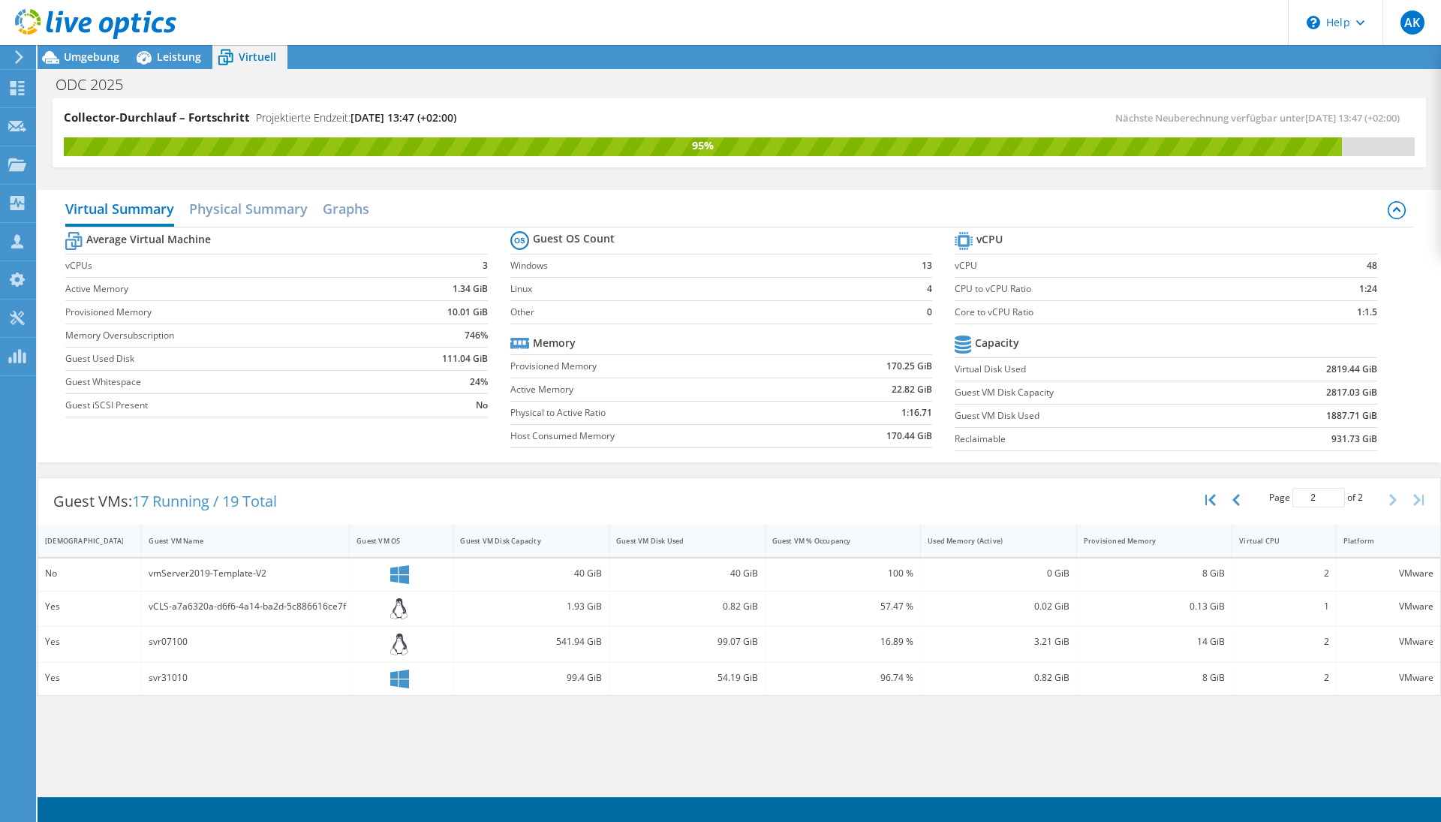
scroll to position [0, 0]
drag, startPoint x: 969, startPoint y: 416, endPoint x: 1030, endPoint y: 417, distance: 61.5
click at [1030, 417] on label "Guest VM Disk Used" at bounding box center [1096, 415] width 285 height 15
click at [982, 437] on label "Reclaimable" at bounding box center [1096, 438] width 285 height 15
